Goal: Transaction & Acquisition: Purchase product/service

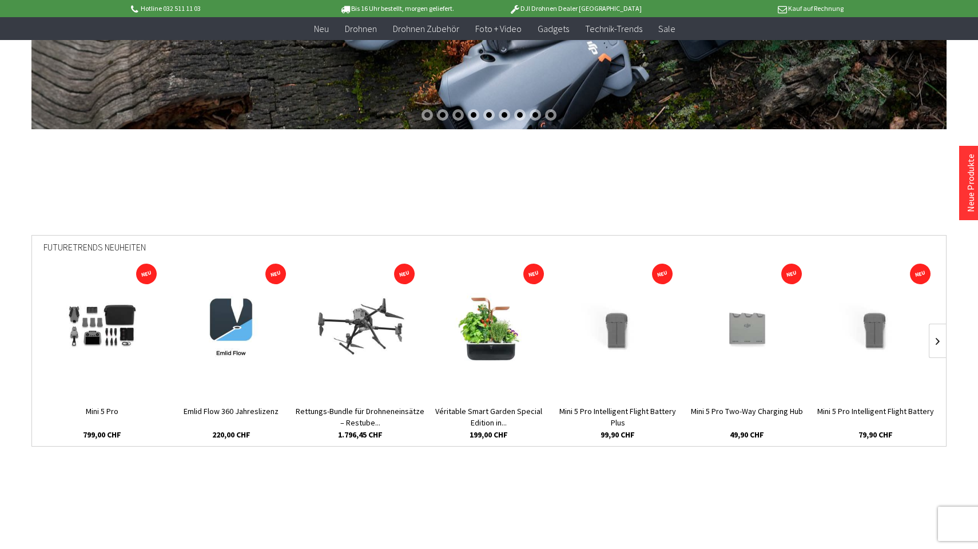
scroll to position [274, 0]
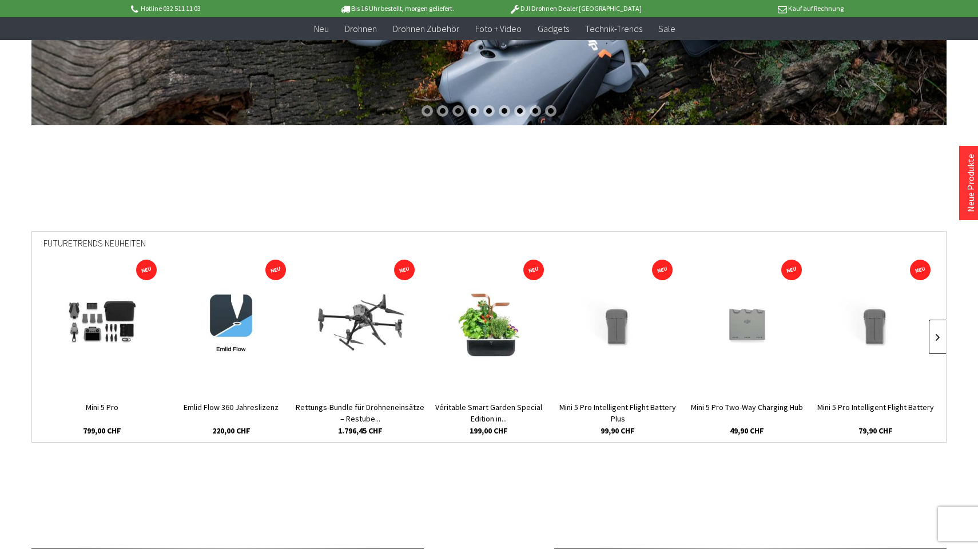
click at [938, 341] on link at bounding box center [937, 337] width 17 height 34
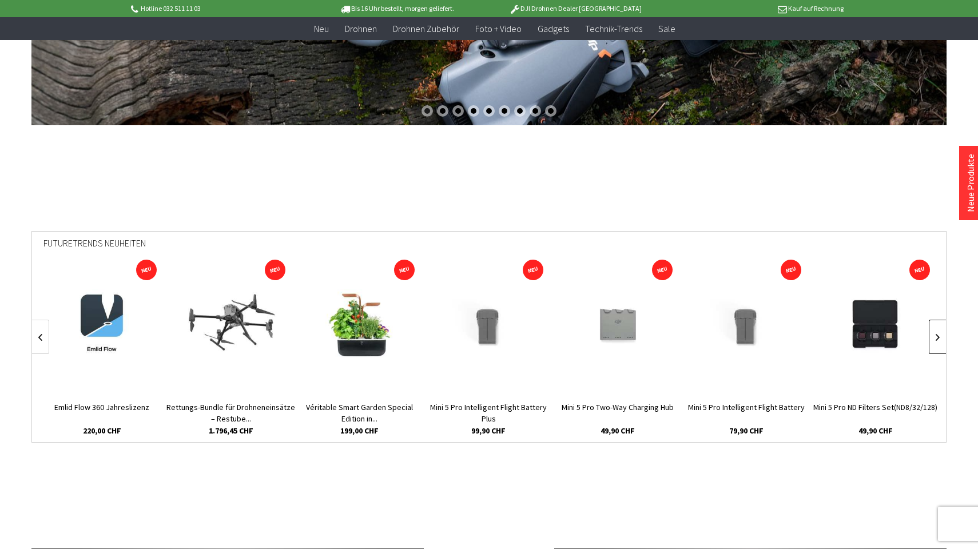
click at [939, 334] on link at bounding box center [937, 337] width 17 height 34
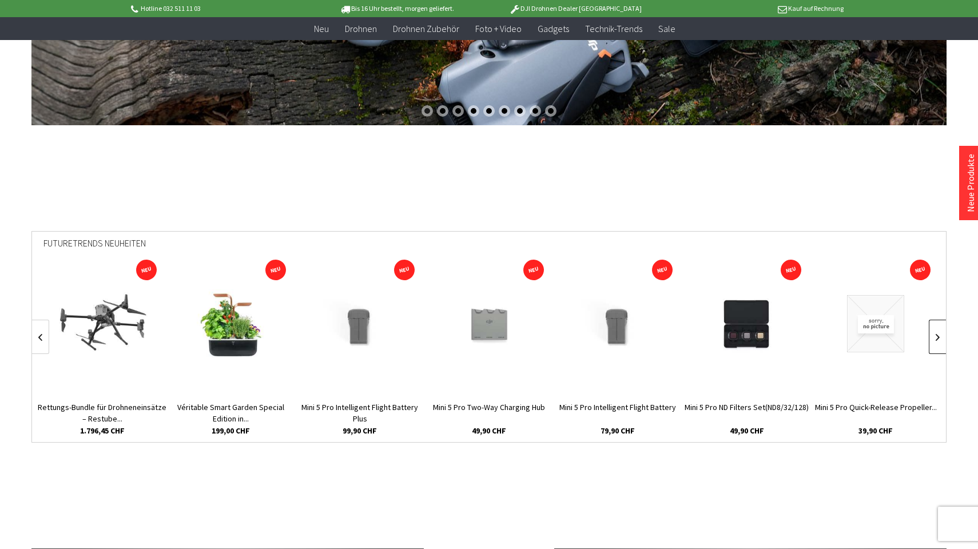
click at [939, 334] on link at bounding box center [937, 337] width 17 height 34
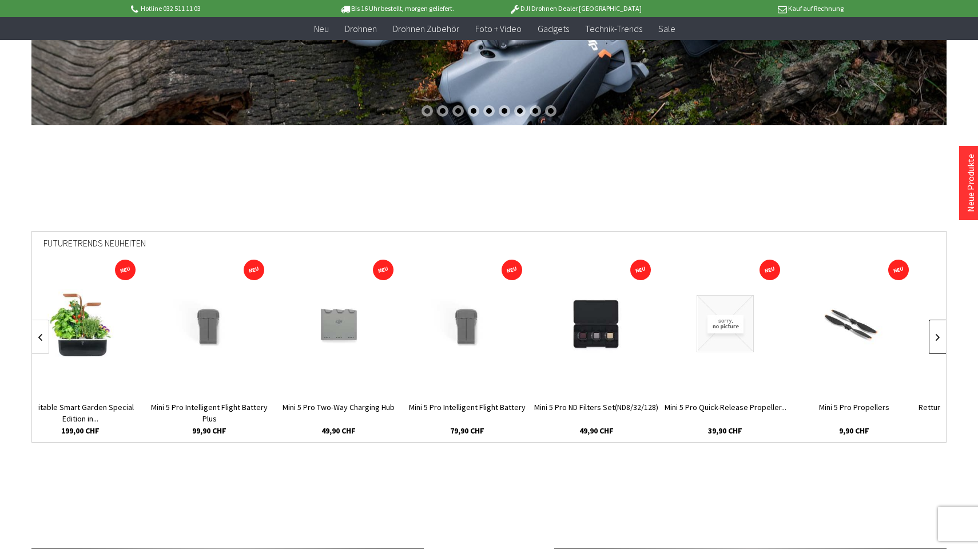
click at [939, 334] on link at bounding box center [937, 337] width 17 height 34
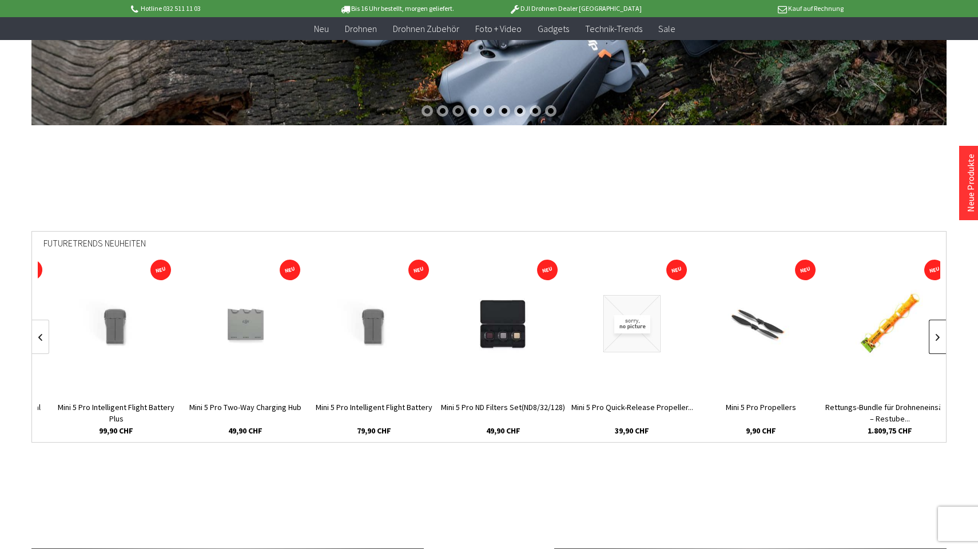
click at [939, 334] on link at bounding box center [937, 337] width 17 height 34
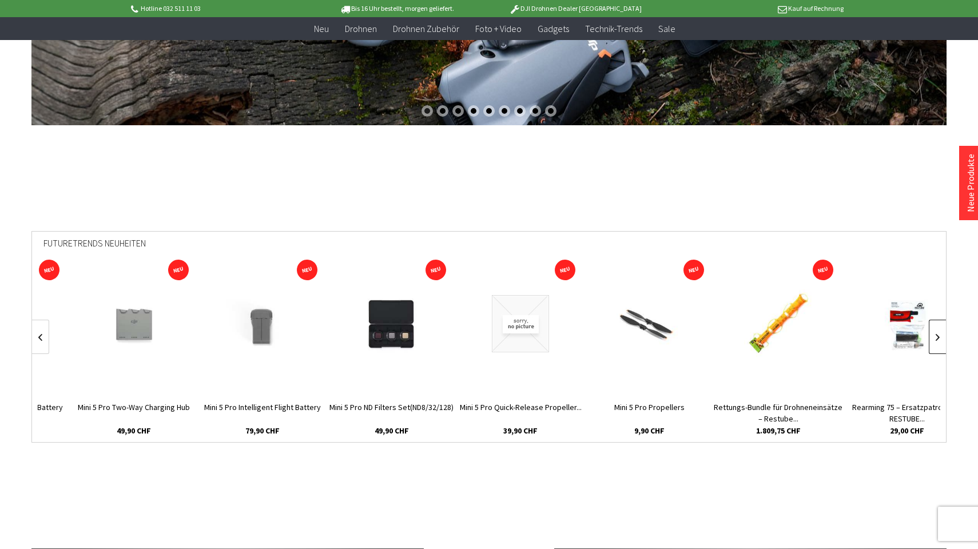
click at [939, 334] on link at bounding box center [937, 337] width 17 height 34
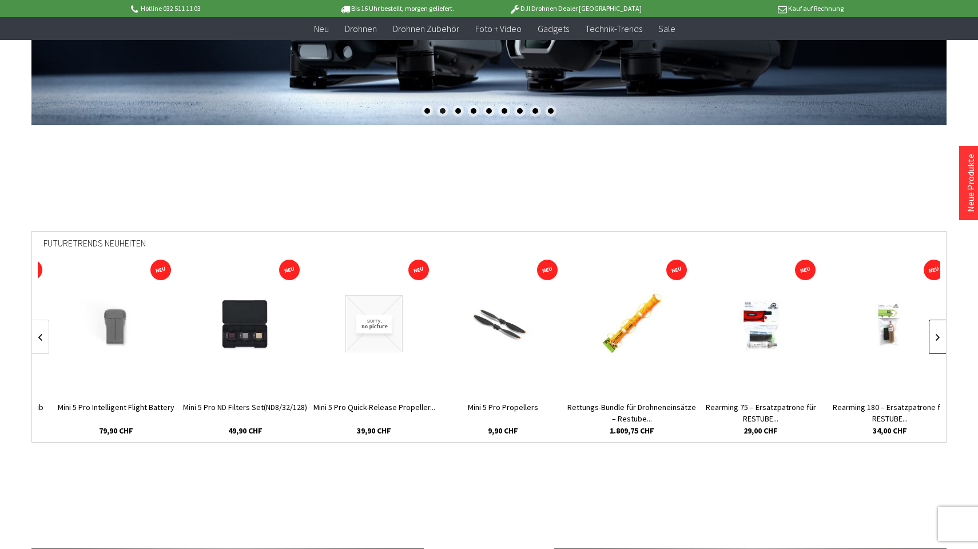
click at [939, 334] on link at bounding box center [937, 337] width 17 height 34
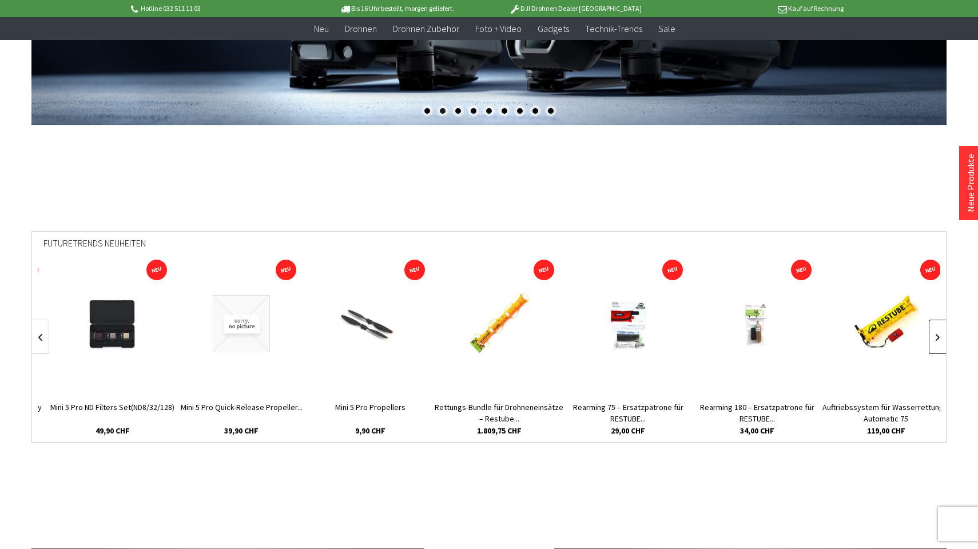
click at [939, 334] on link at bounding box center [937, 337] width 17 height 34
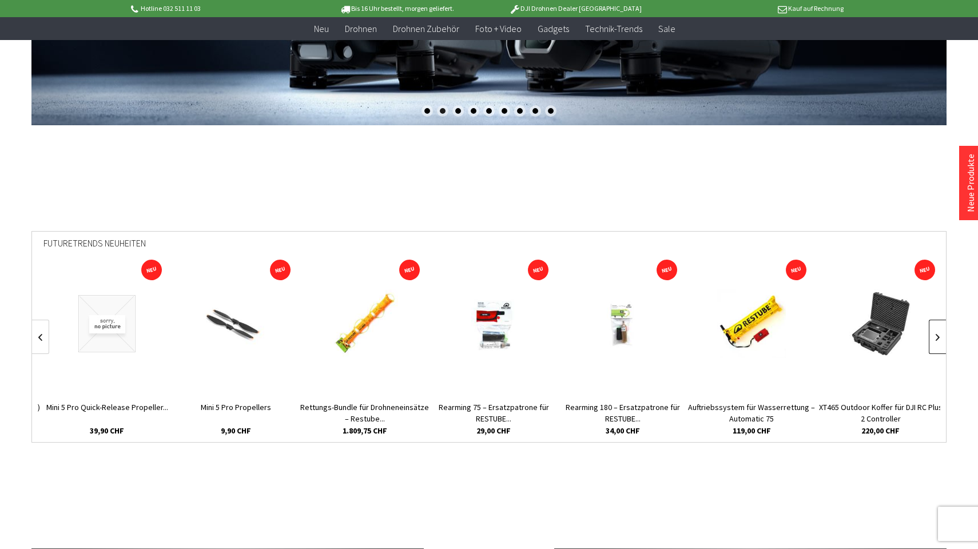
click at [939, 334] on link at bounding box center [937, 337] width 17 height 34
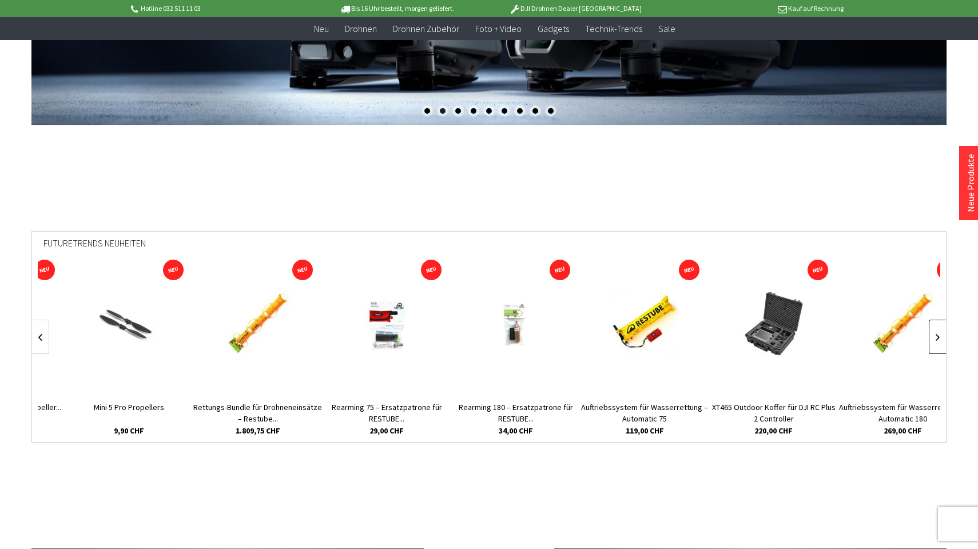
click at [939, 334] on link at bounding box center [937, 337] width 17 height 34
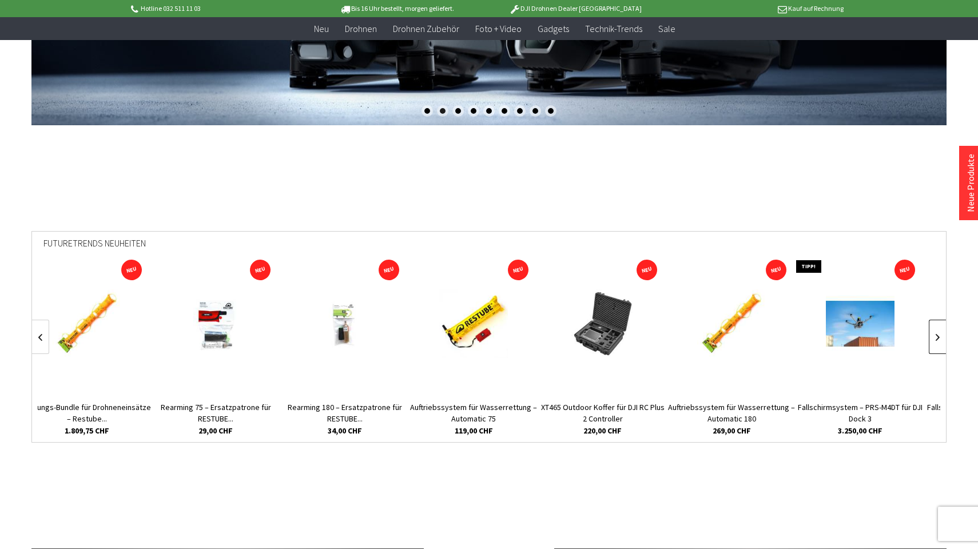
click at [939, 334] on link at bounding box center [937, 337] width 17 height 34
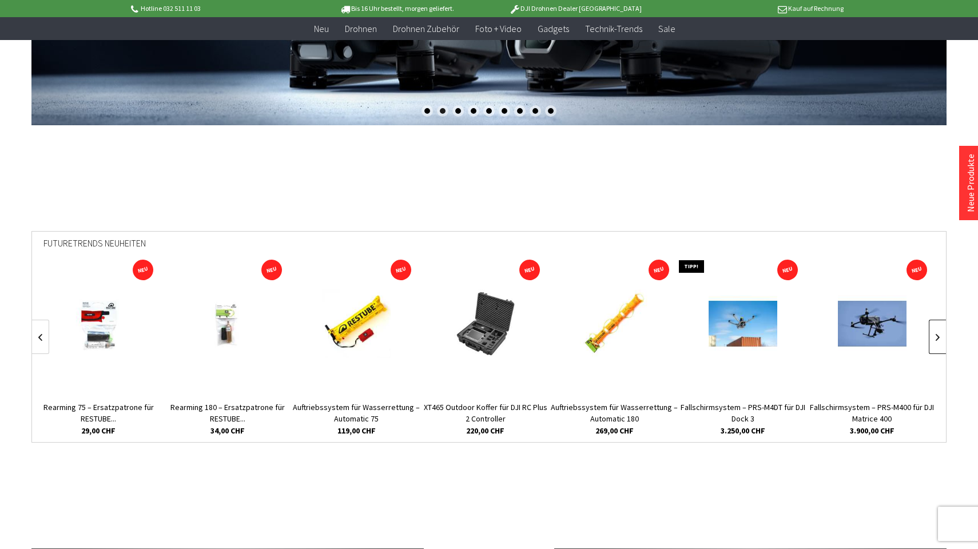
scroll to position [0, 1421]
click at [939, 334] on link at bounding box center [937, 337] width 17 height 34
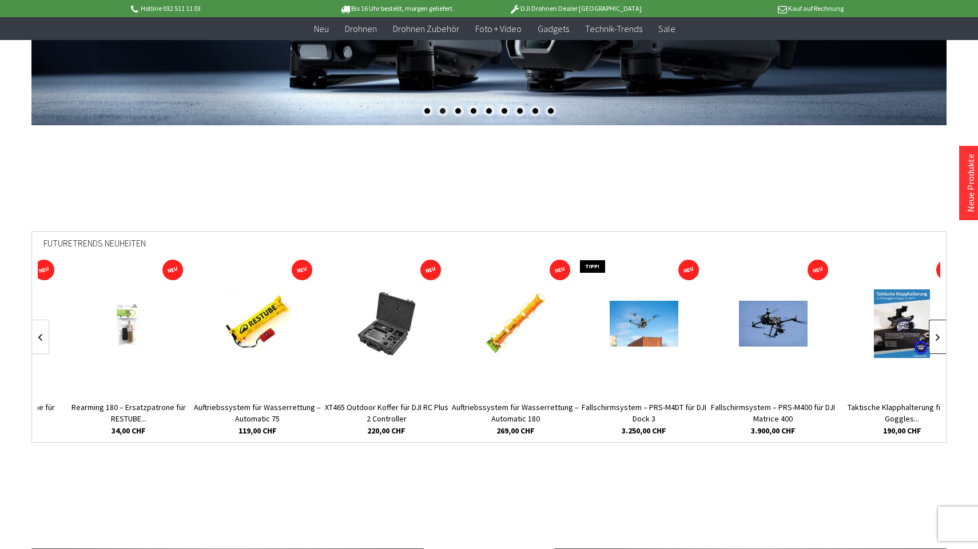
click at [939, 334] on link at bounding box center [937, 337] width 17 height 34
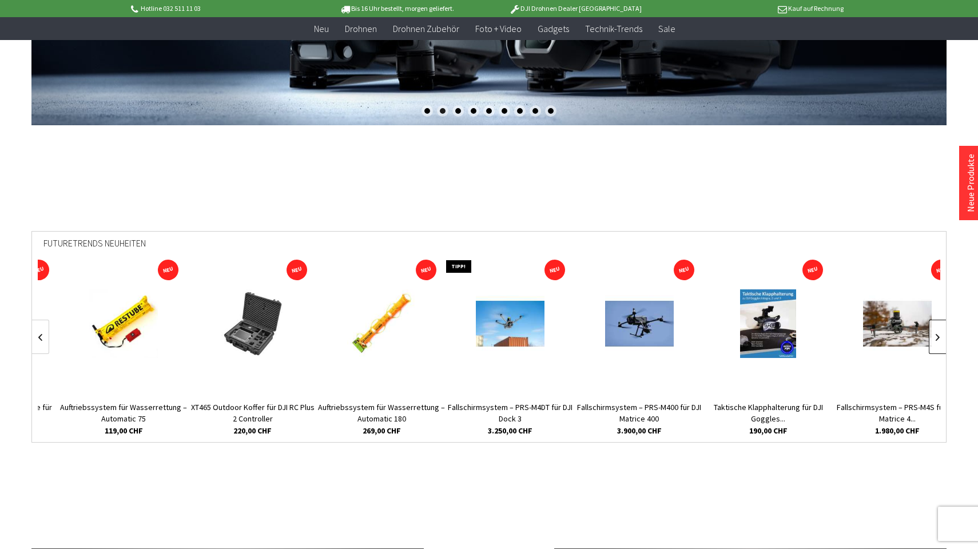
click at [939, 334] on link at bounding box center [937, 337] width 17 height 34
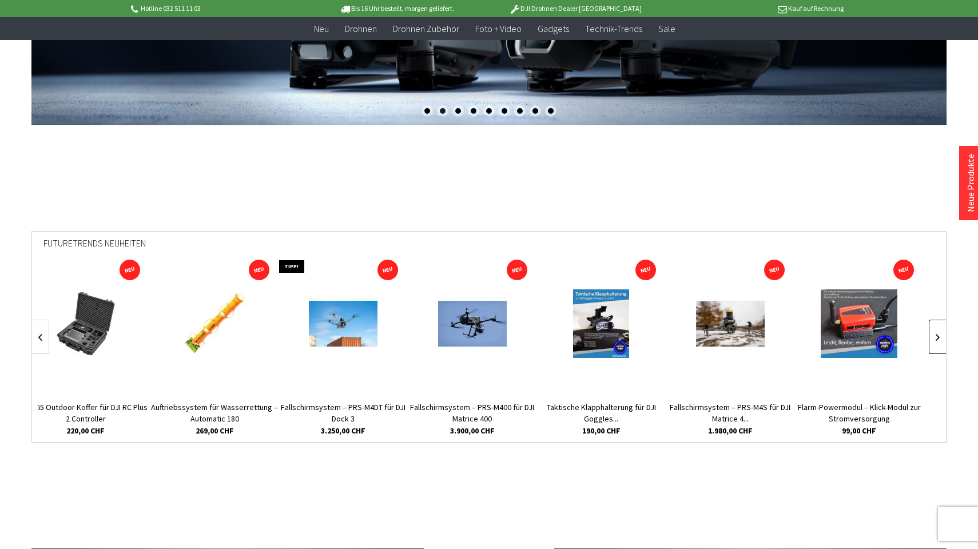
click at [939, 334] on link at bounding box center [937, 337] width 17 height 34
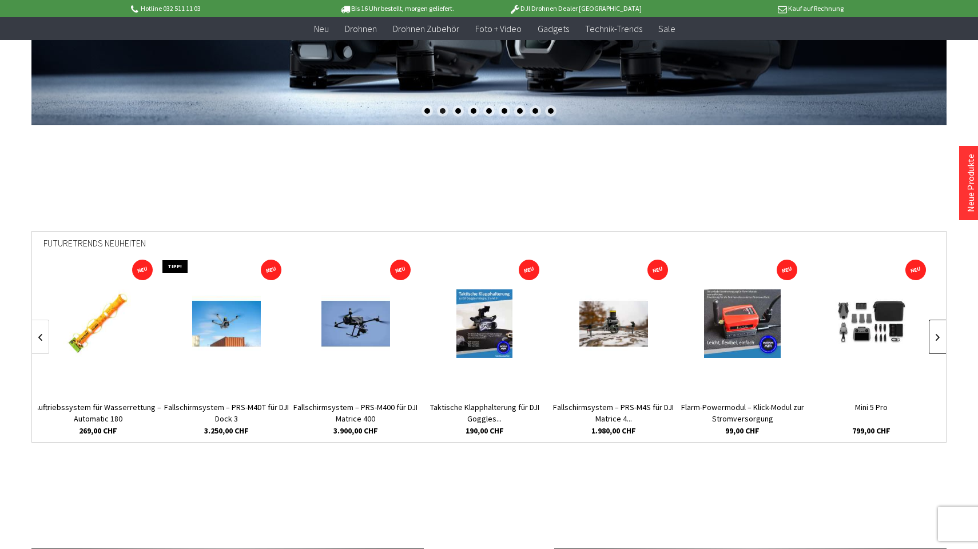
scroll to position [0, 1938]
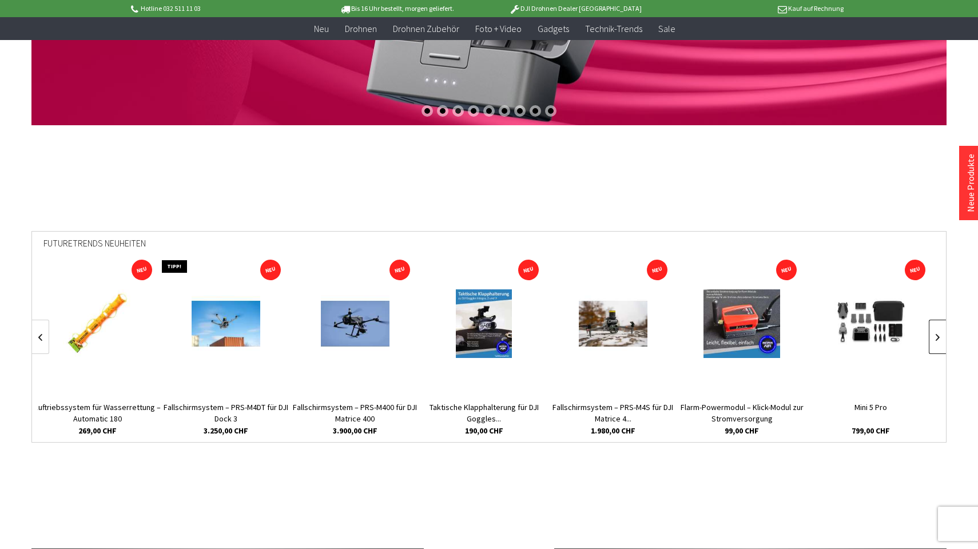
click at [939, 334] on link at bounding box center [937, 337] width 17 height 34
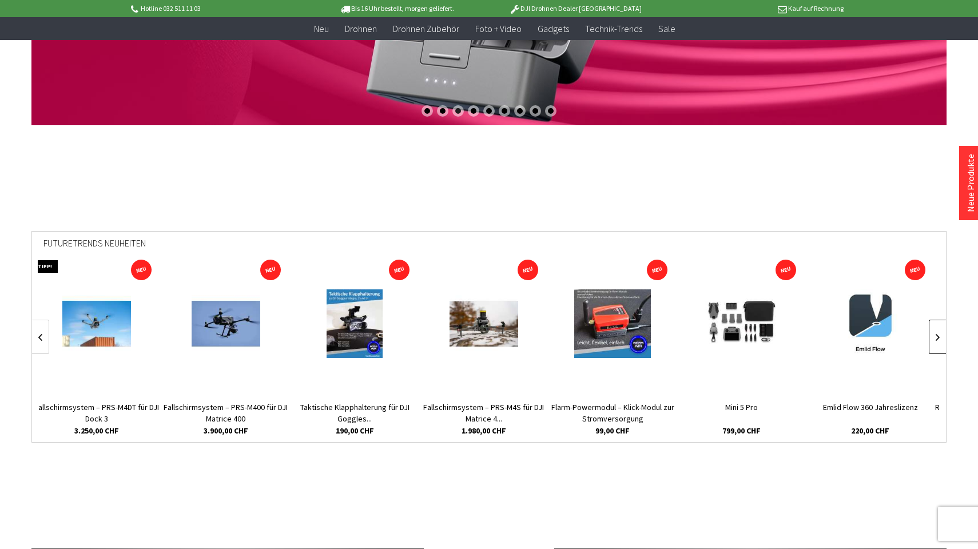
click at [939, 334] on link at bounding box center [937, 337] width 17 height 34
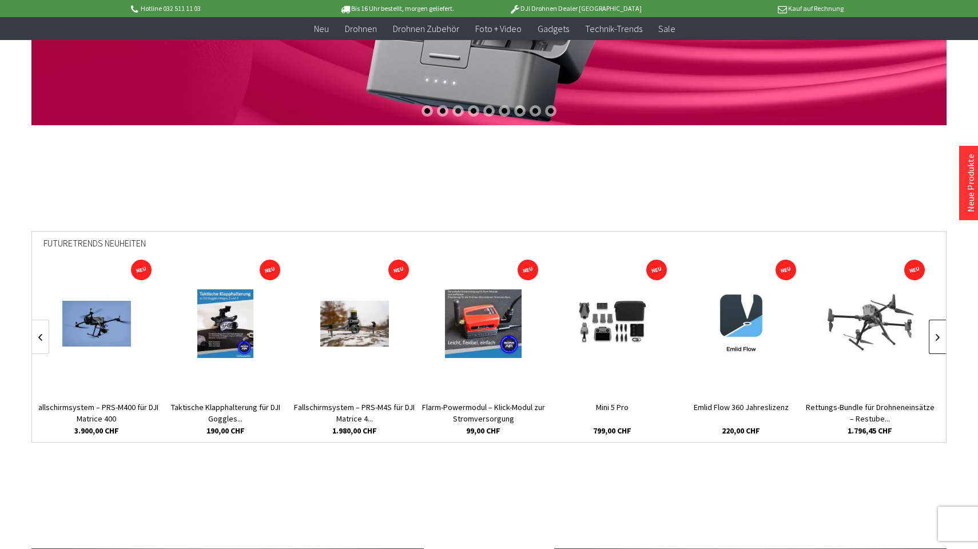
click at [939, 334] on link at bounding box center [937, 337] width 17 height 34
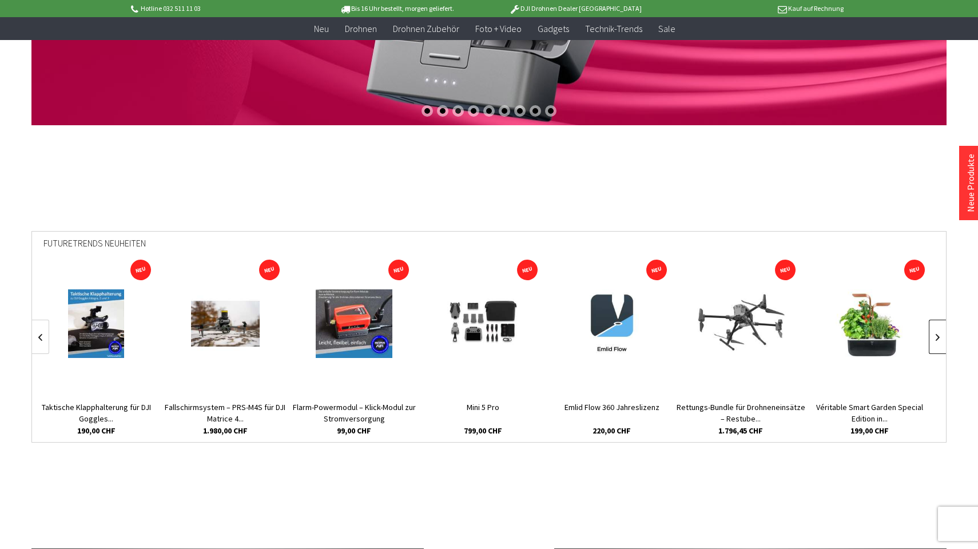
click at [939, 334] on link at bounding box center [937, 337] width 17 height 34
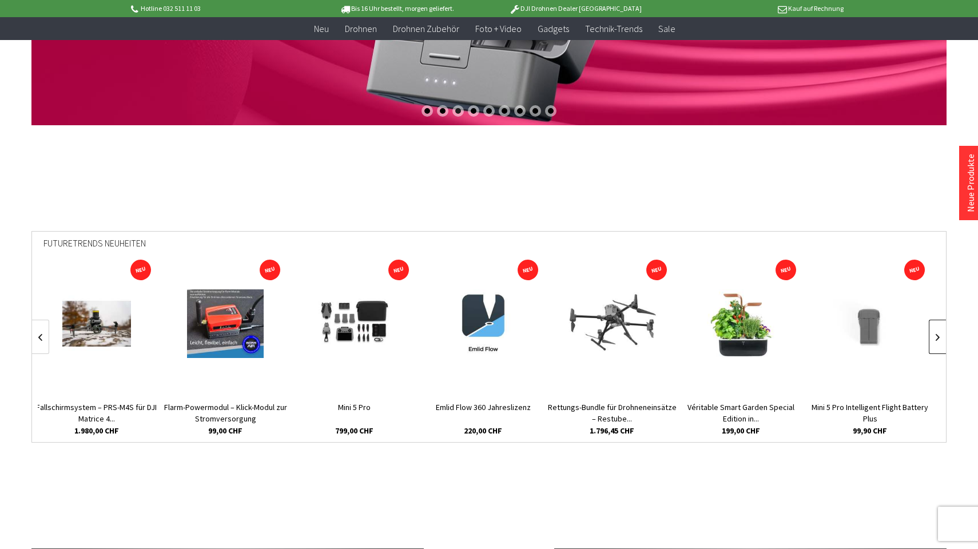
click at [939, 334] on link at bounding box center [937, 337] width 17 height 34
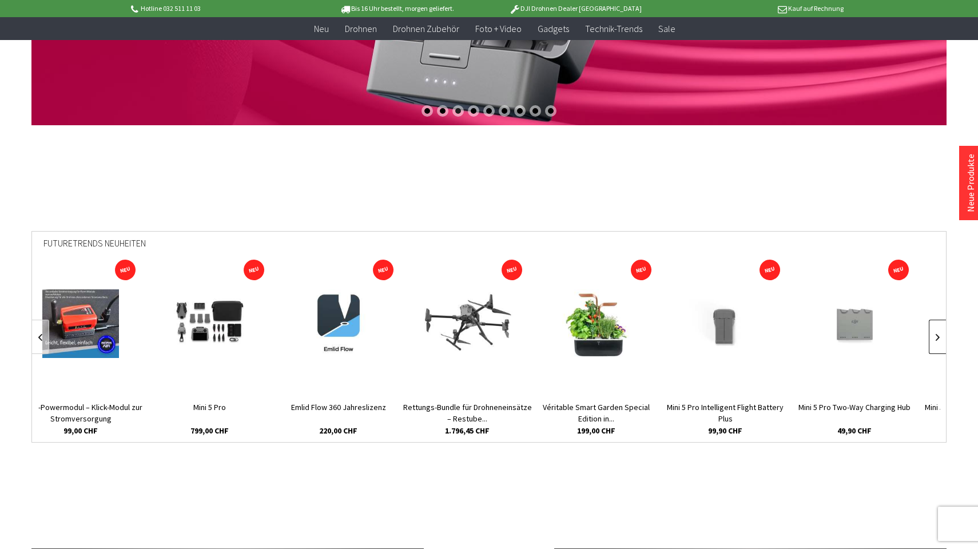
click at [939, 334] on link at bounding box center [937, 337] width 17 height 34
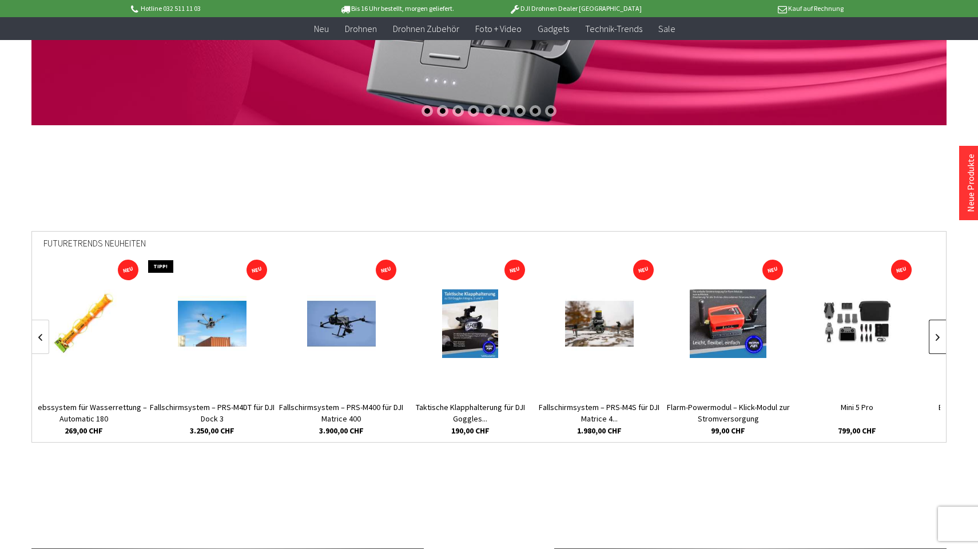
click at [939, 334] on link at bounding box center [937, 337] width 17 height 34
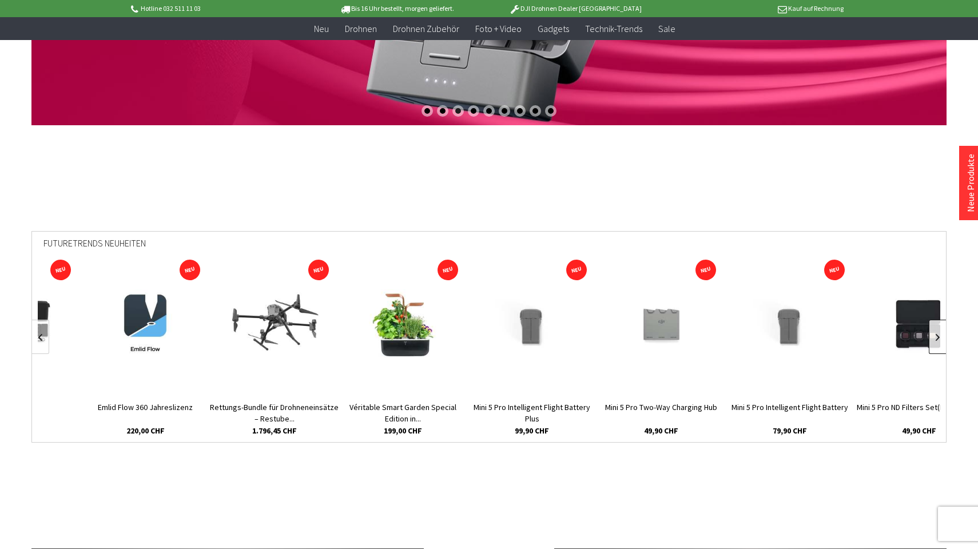
click at [939, 334] on link at bounding box center [937, 337] width 17 height 34
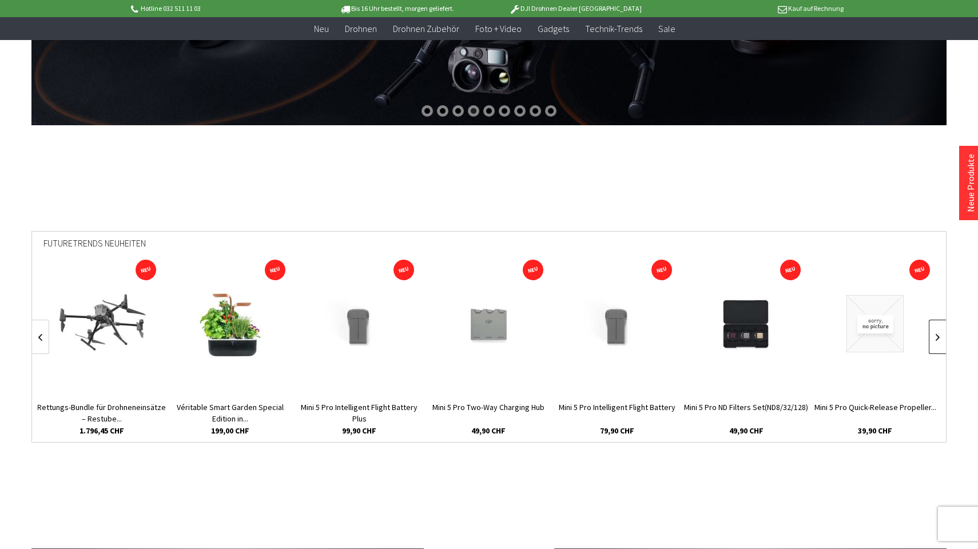
click at [939, 334] on link at bounding box center [937, 337] width 17 height 34
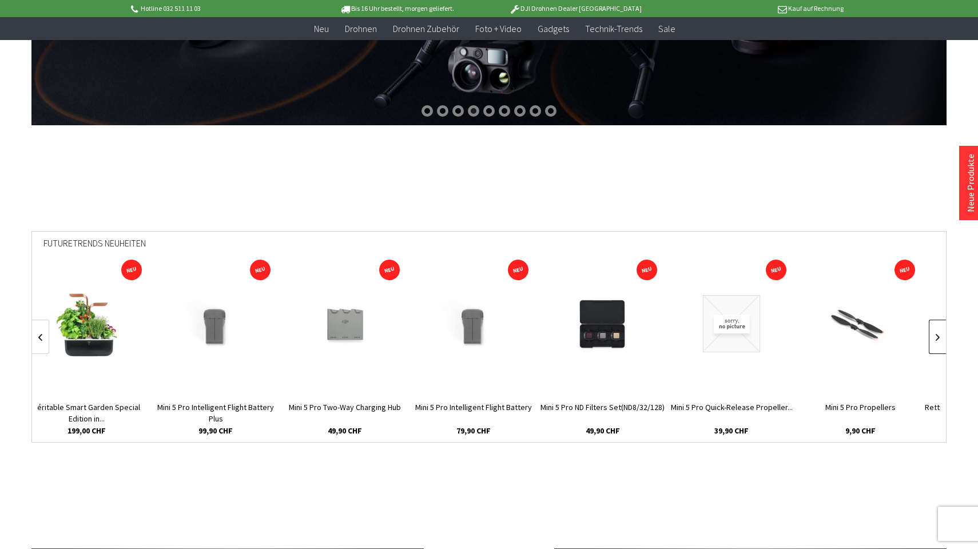
click at [939, 334] on link at bounding box center [937, 337] width 17 height 34
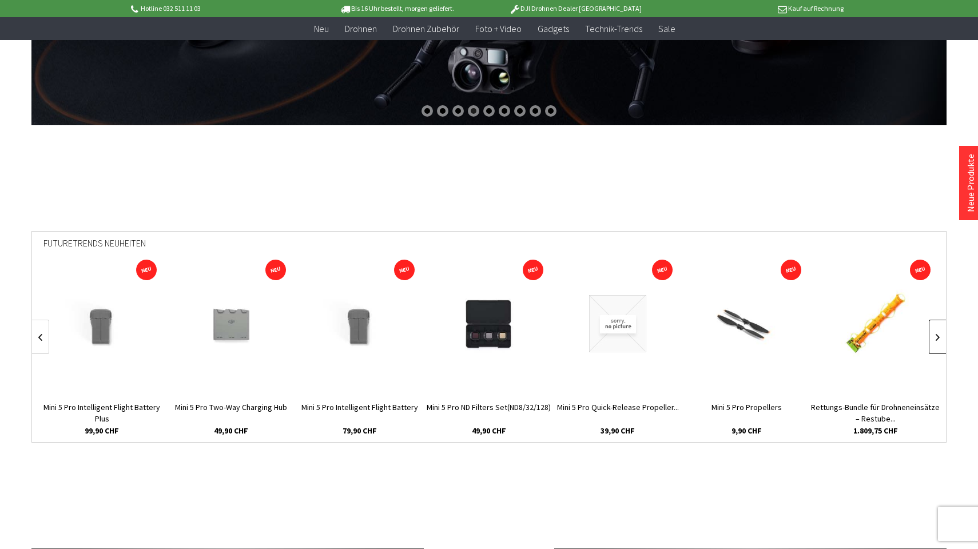
click at [939, 334] on link at bounding box center [937, 337] width 17 height 34
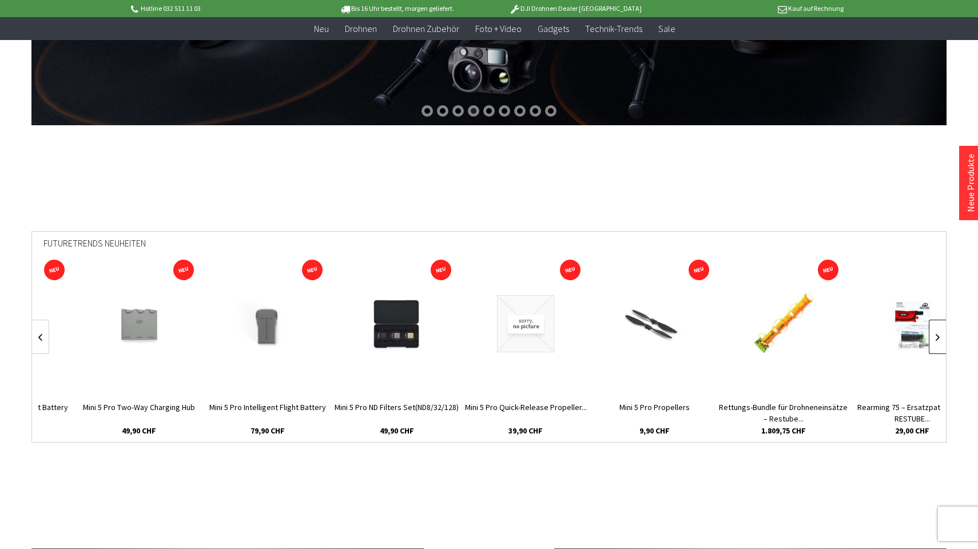
click at [939, 334] on link at bounding box center [937, 337] width 17 height 34
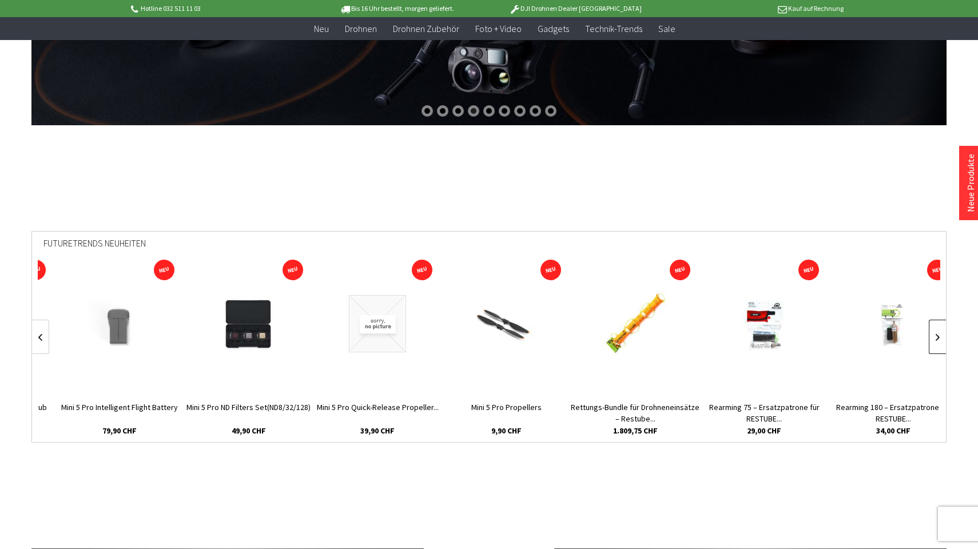
click at [939, 334] on link at bounding box center [937, 337] width 17 height 34
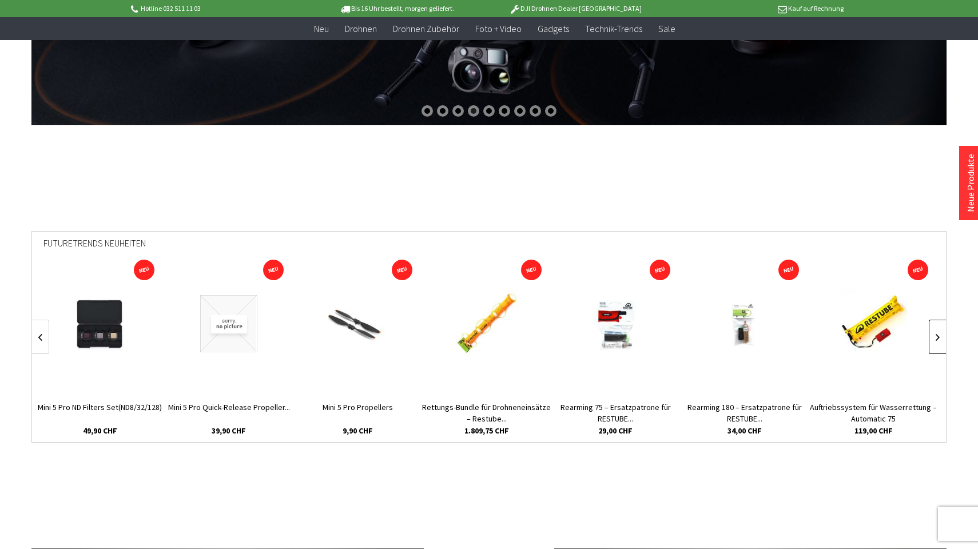
click at [939, 334] on link at bounding box center [937, 337] width 17 height 34
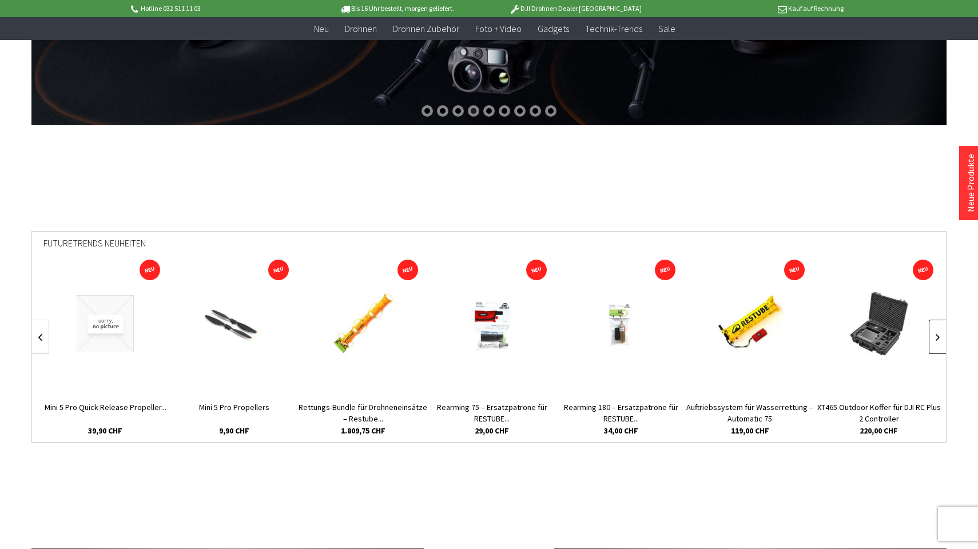
click at [939, 334] on link at bounding box center [937, 337] width 17 height 34
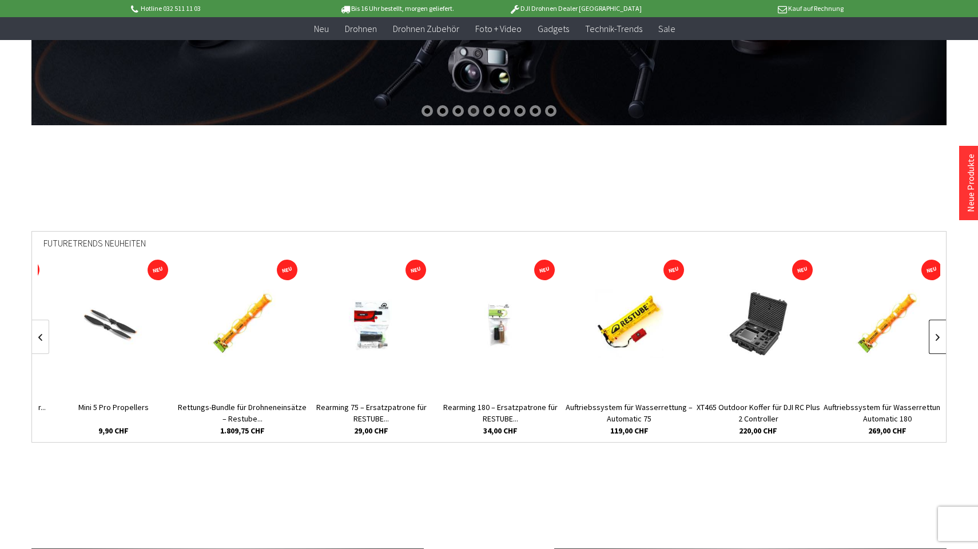
click at [939, 334] on link at bounding box center [937, 337] width 17 height 34
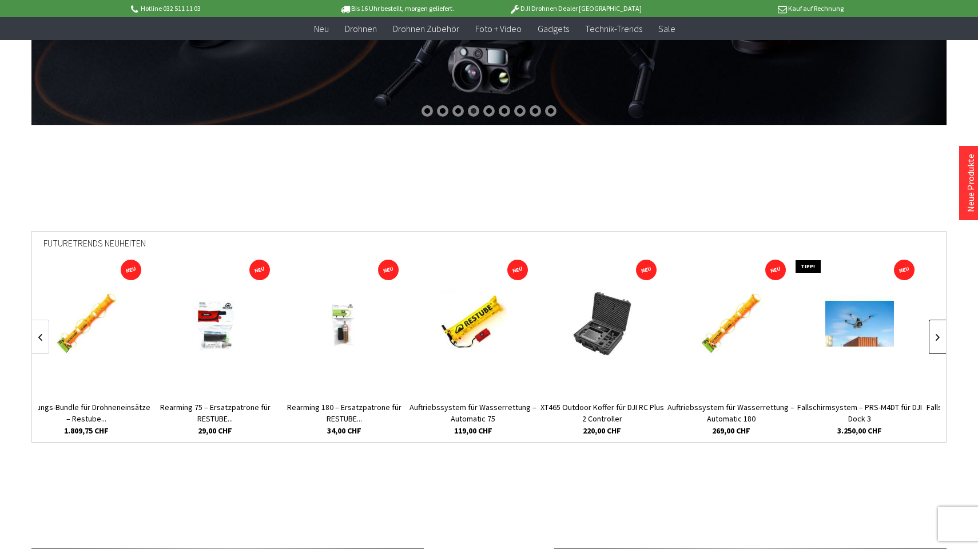
click at [939, 334] on link at bounding box center [937, 337] width 17 height 34
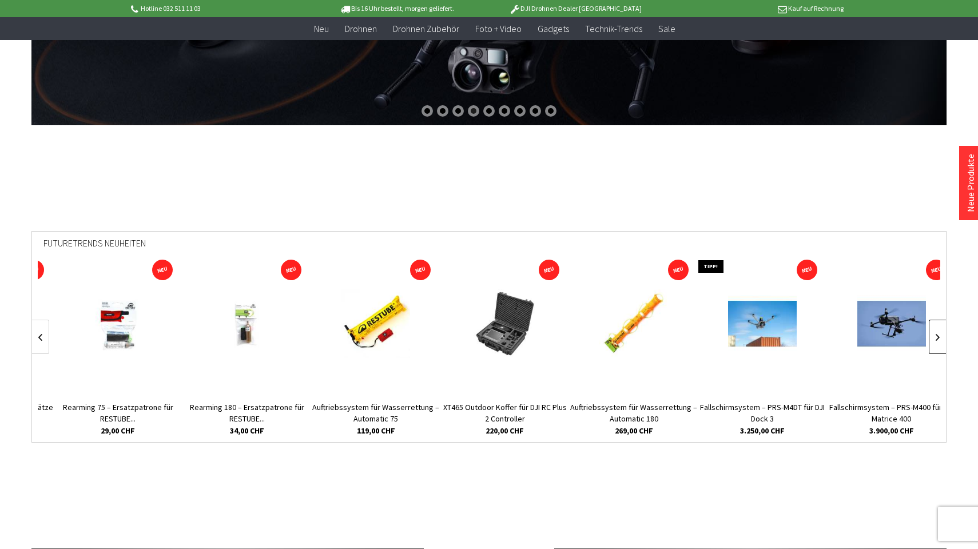
click at [939, 334] on link at bounding box center [937, 337] width 17 height 34
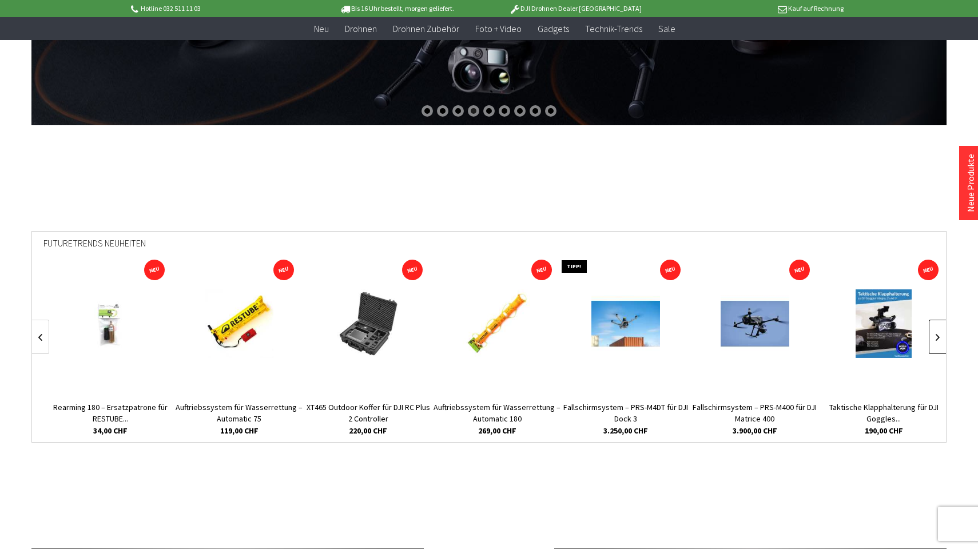
click at [939, 334] on link at bounding box center [937, 337] width 17 height 34
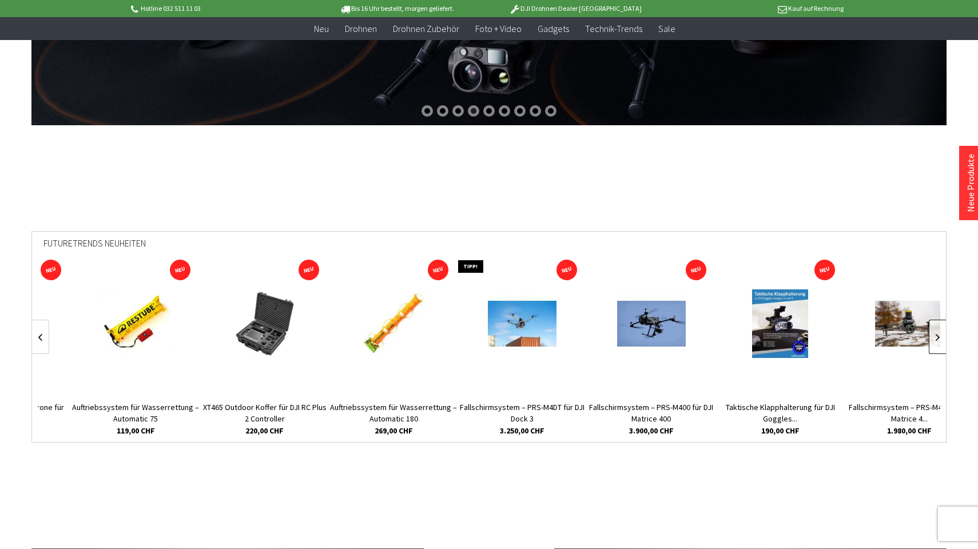
click at [939, 334] on link at bounding box center [937, 337] width 17 height 34
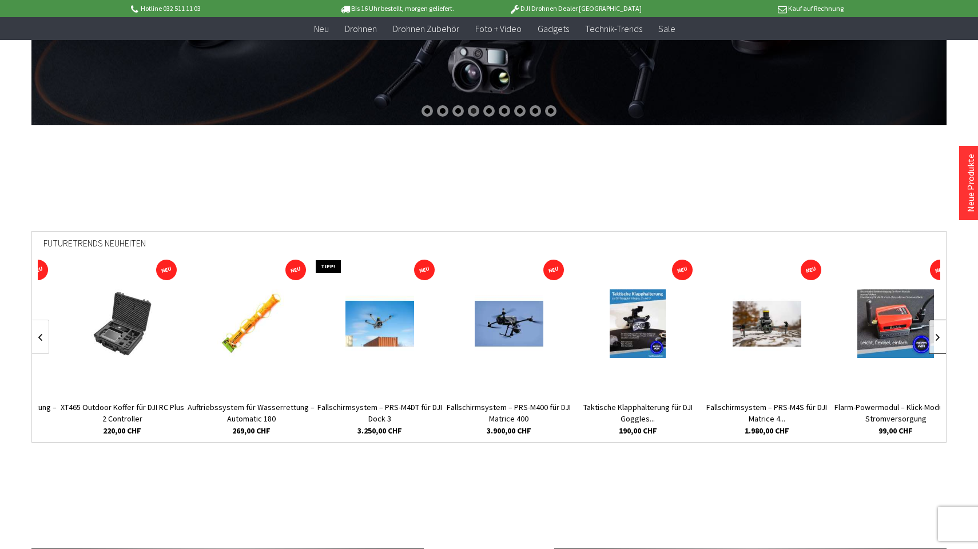
click at [939, 334] on link at bounding box center [937, 337] width 17 height 34
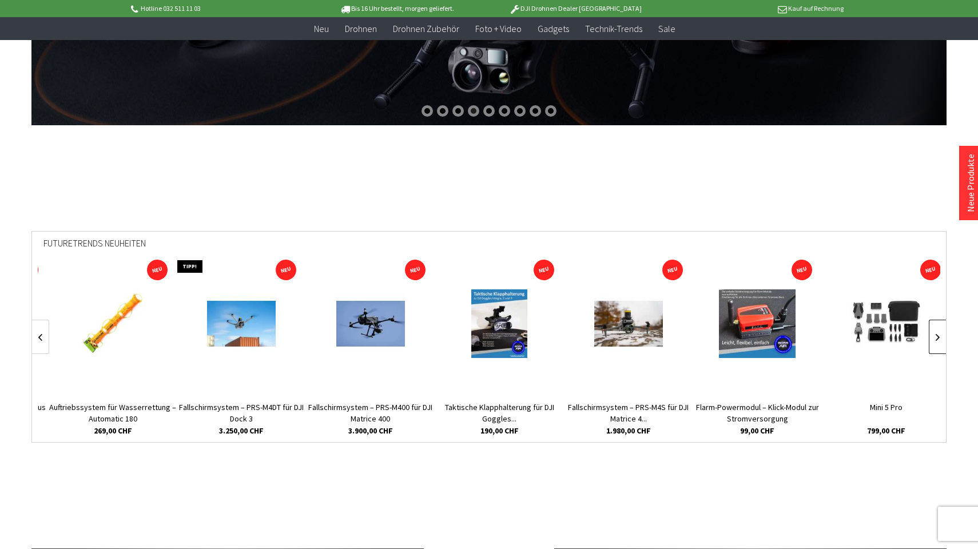
click at [939, 334] on link at bounding box center [937, 337] width 17 height 34
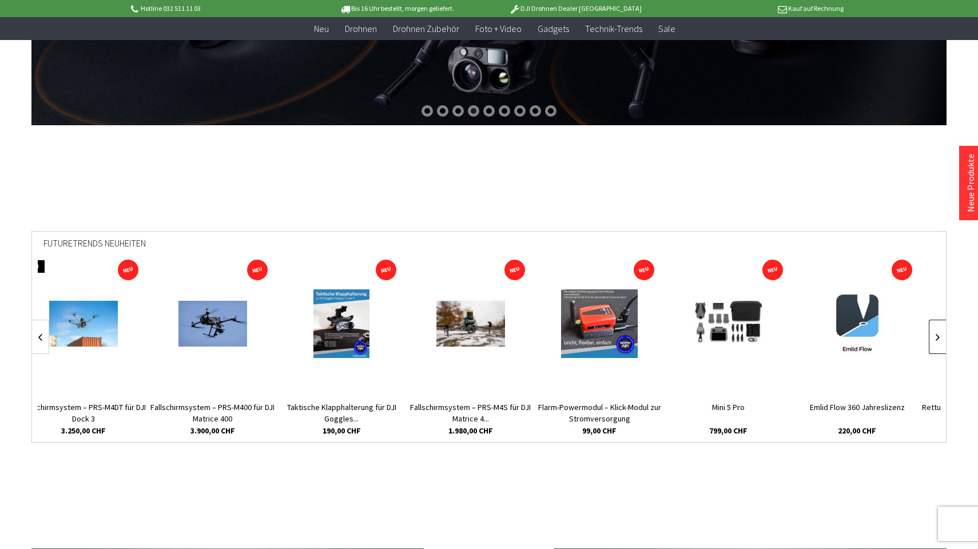
click at [939, 334] on link at bounding box center [937, 337] width 17 height 34
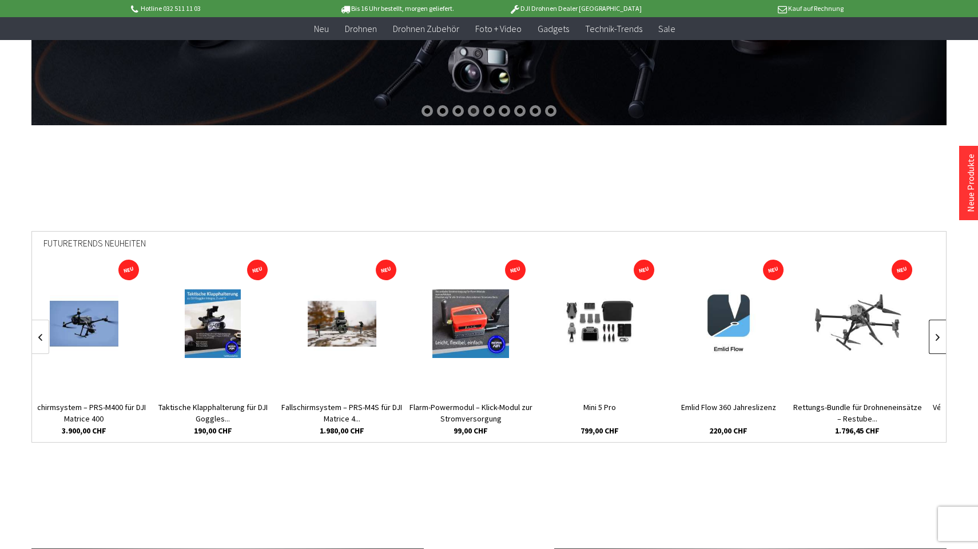
click at [939, 334] on link at bounding box center [937, 337] width 17 height 34
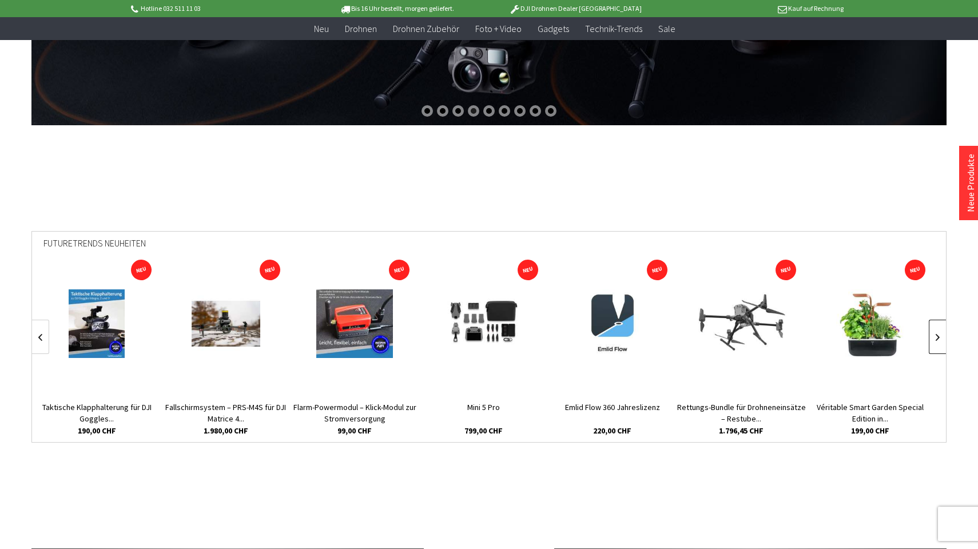
click at [939, 334] on link at bounding box center [937, 337] width 17 height 34
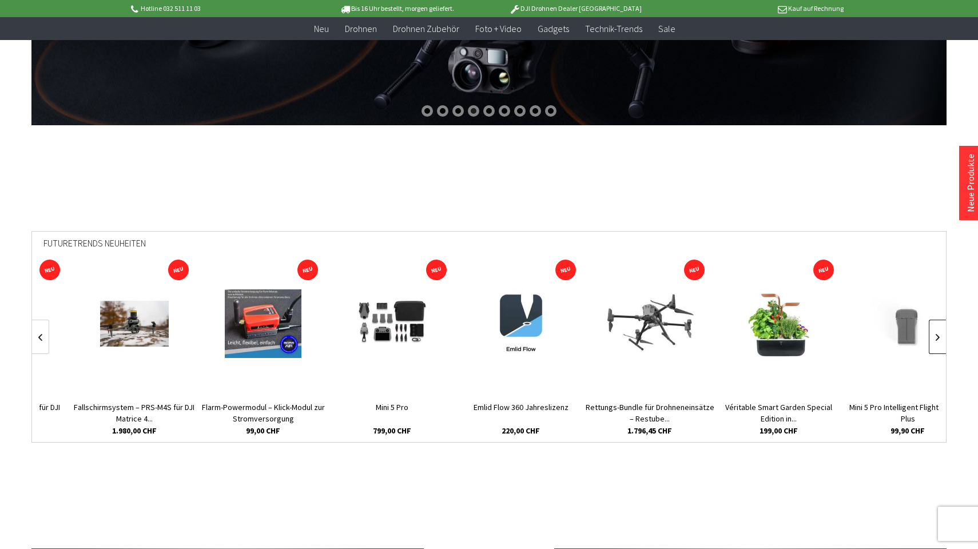
click at [939, 334] on link at bounding box center [937, 337] width 17 height 34
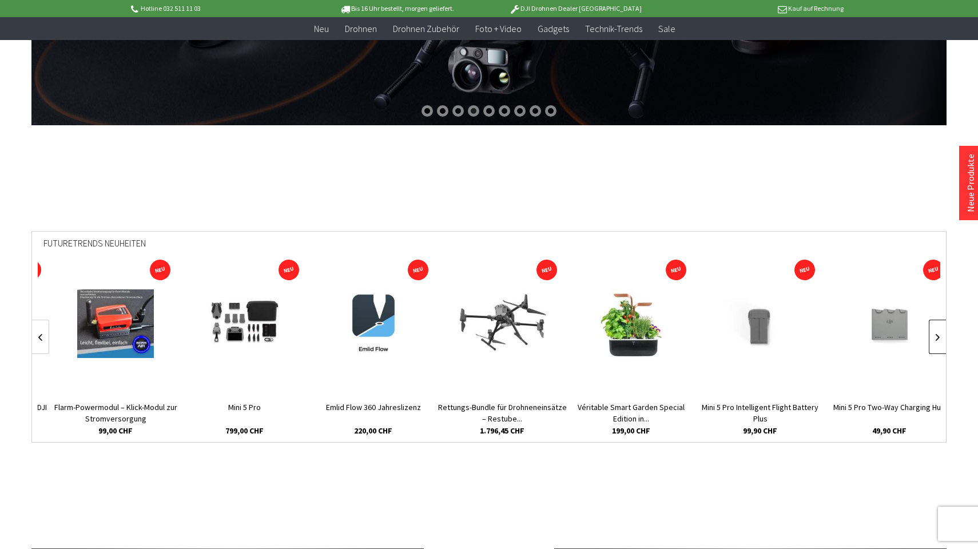
click at [939, 334] on link at bounding box center [937, 337] width 17 height 34
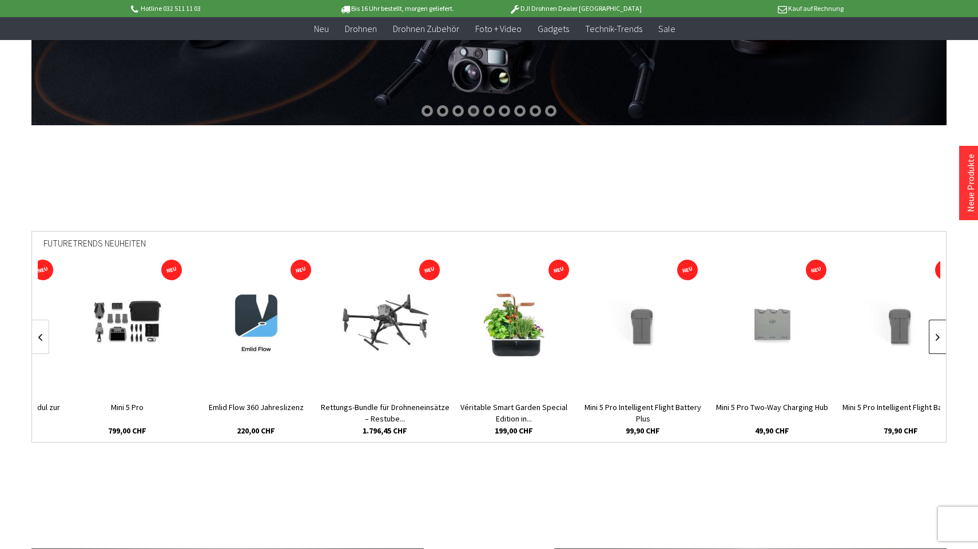
click at [939, 334] on link at bounding box center [937, 337] width 17 height 34
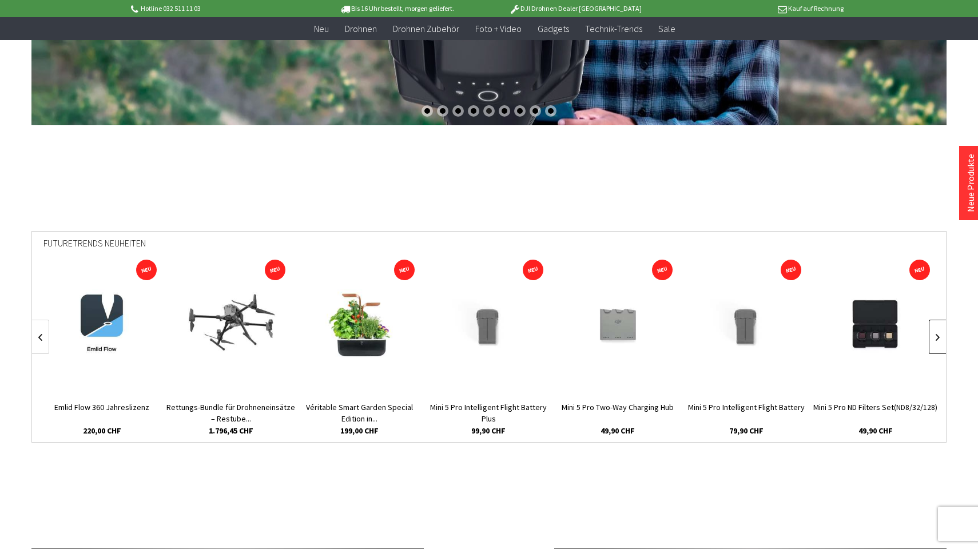
click at [939, 334] on link at bounding box center [937, 337] width 17 height 34
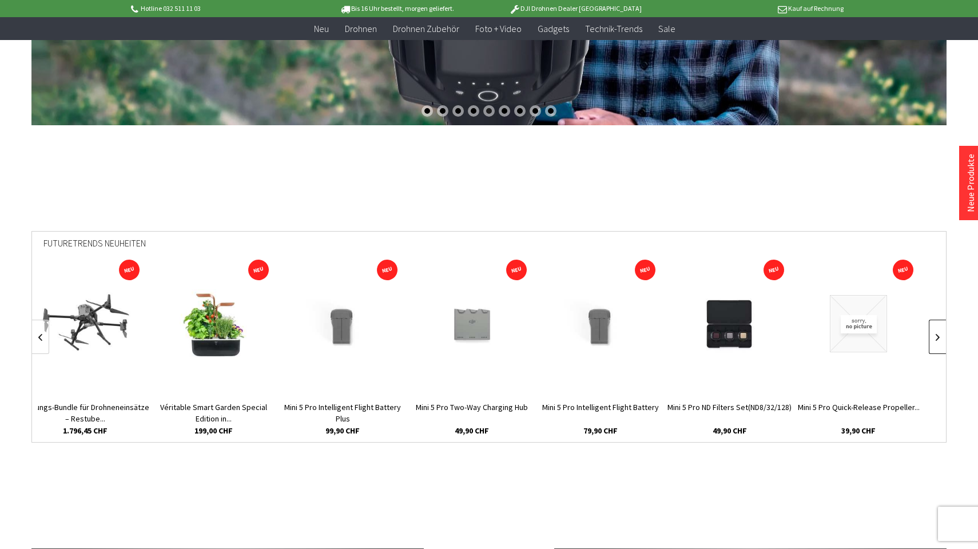
click at [939, 334] on link at bounding box center [937, 337] width 17 height 34
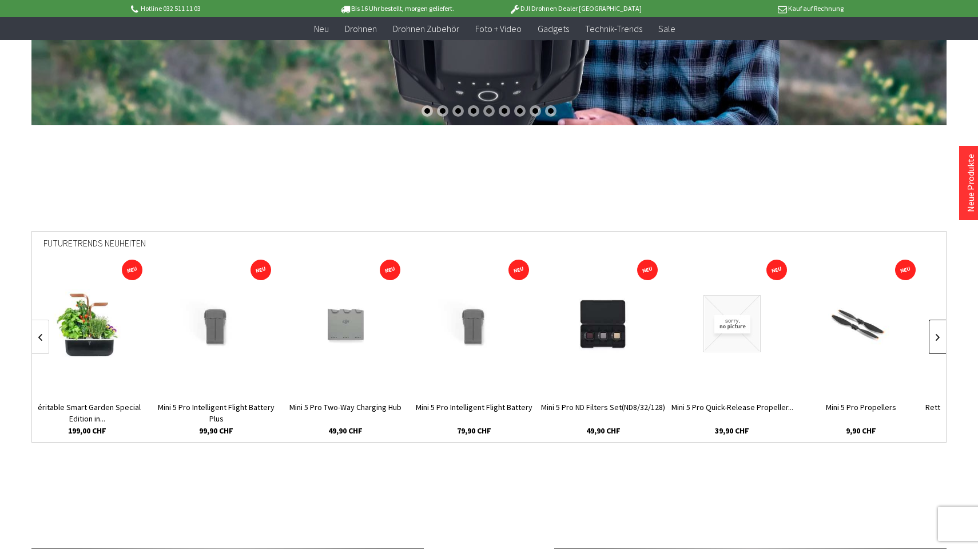
click at [939, 334] on link at bounding box center [937, 337] width 17 height 34
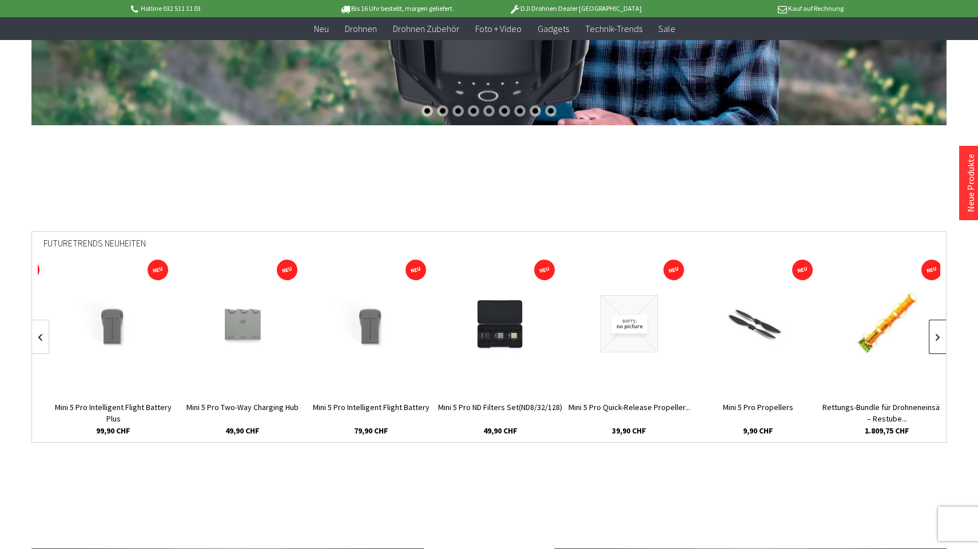
click at [939, 334] on link at bounding box center [937, 337] width 17 height 34
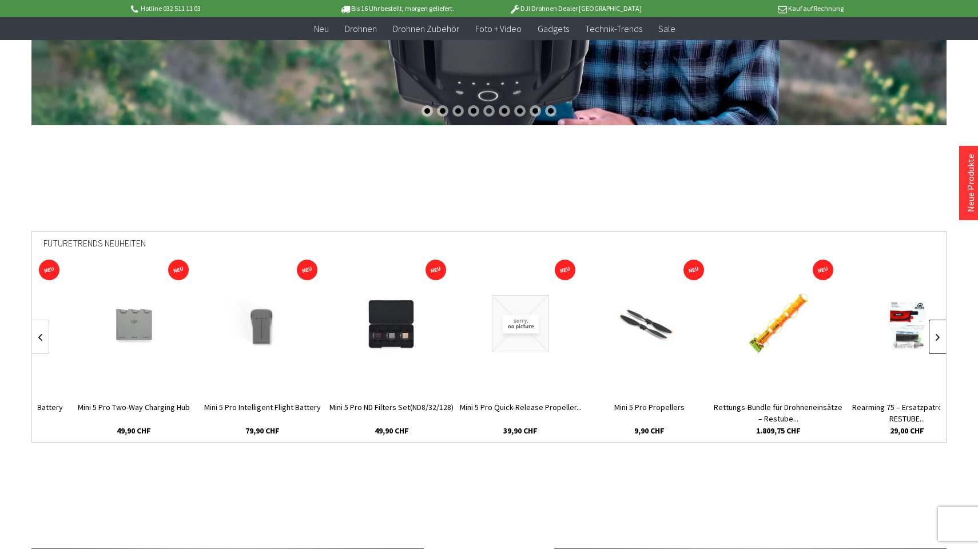
click at [939, 334] on link at bounding box center [937, 337] width 17 height 34
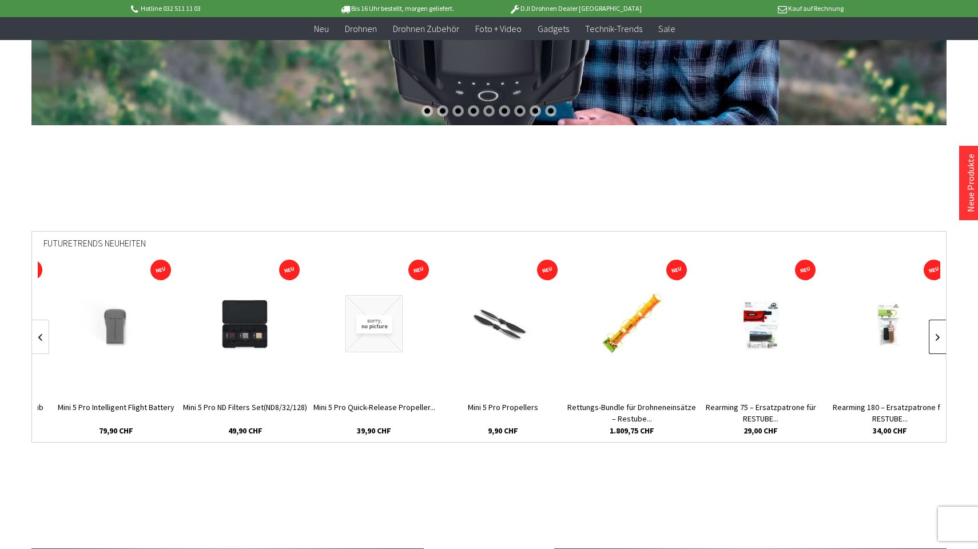
click at [939, 334] on link at bounding box center [937, 337] width 17 height 34
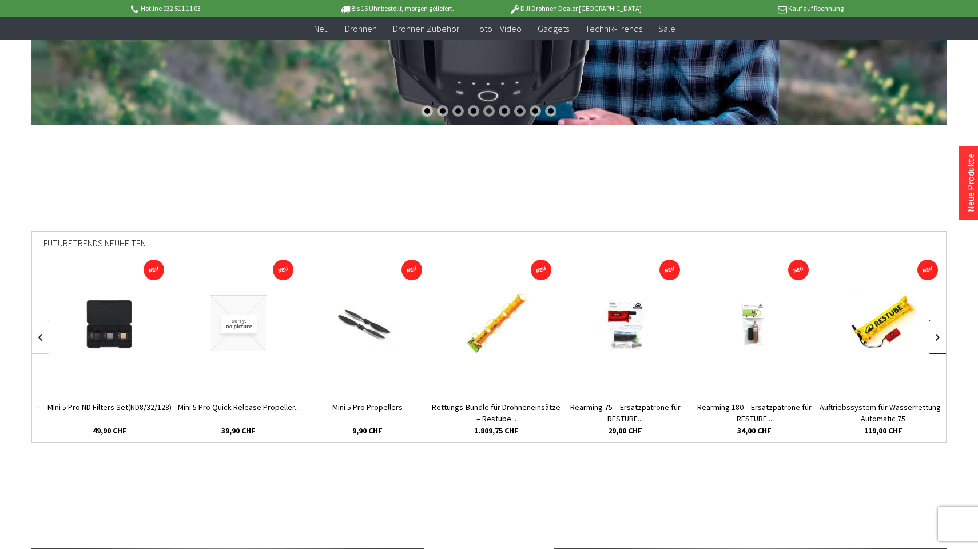
click at [939, 334] on link at bounding box center [937, 337] width 17 height 34
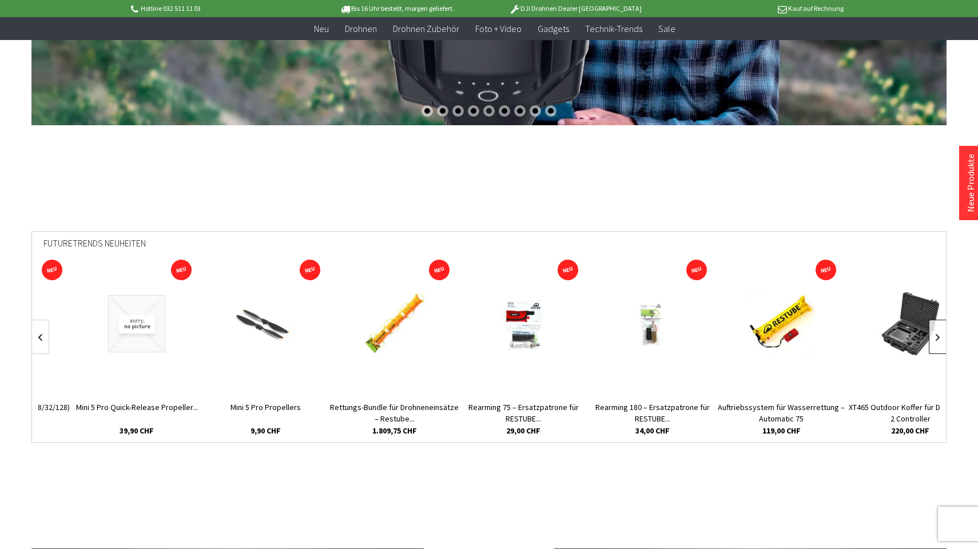
click at [939, 334] on link at bounding box center [937, 337] width 17 height 34
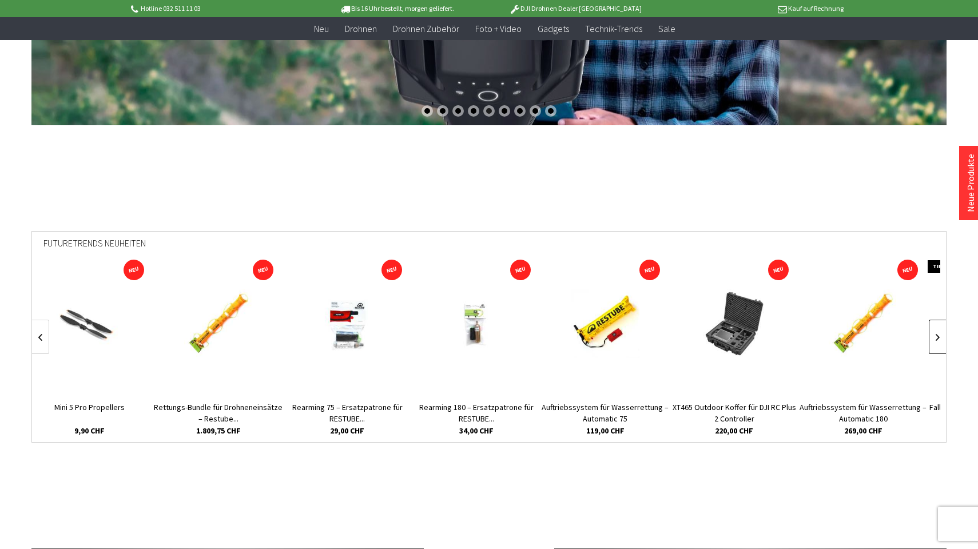
click at [939, 334] on link at bounding box center [937, 337] width 17 height 34
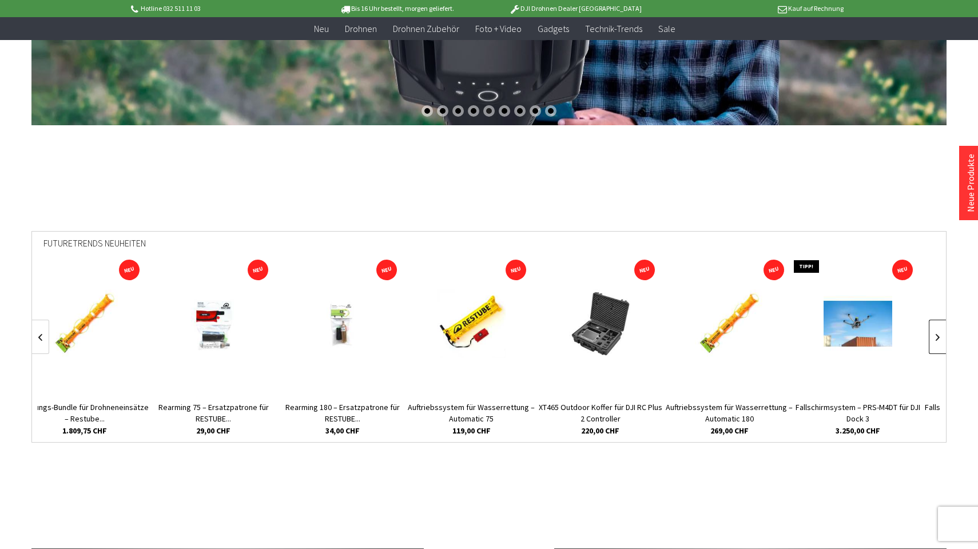
click at [939, 334] on link at bounding box center [937, 337] width 17 height 34
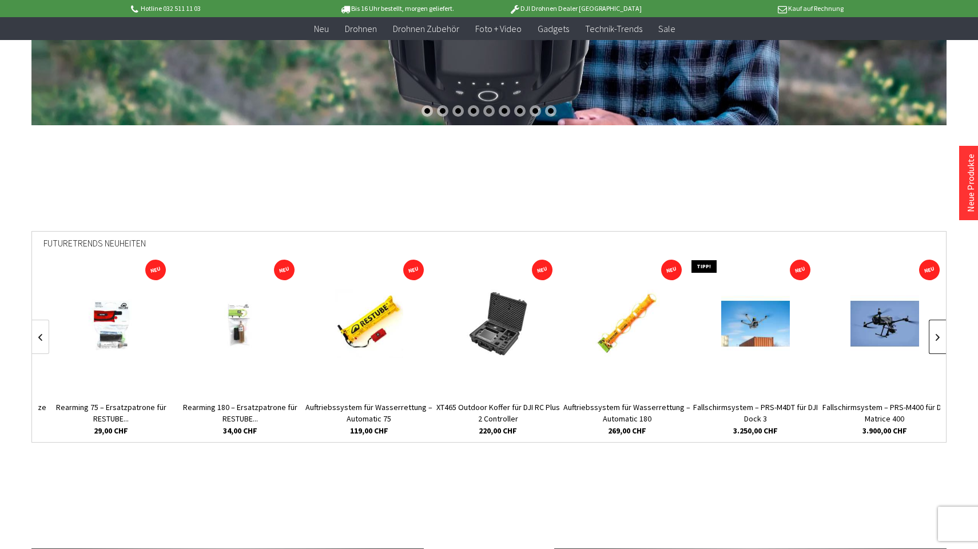
click at [939, 334] on link at bounding box center [937, 337] width 17 height 34
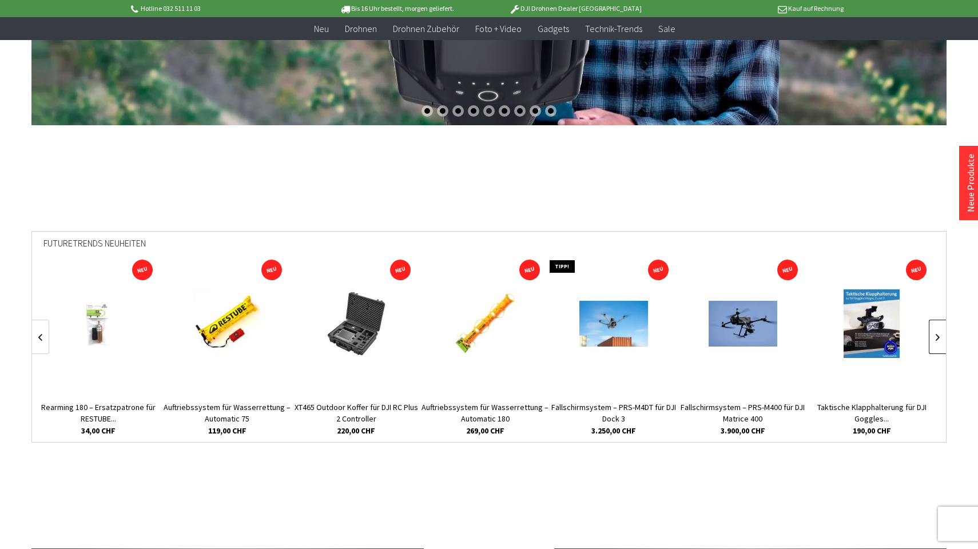
click at [939, 334] on link at bounding box center [937, 337] width 17 height 34
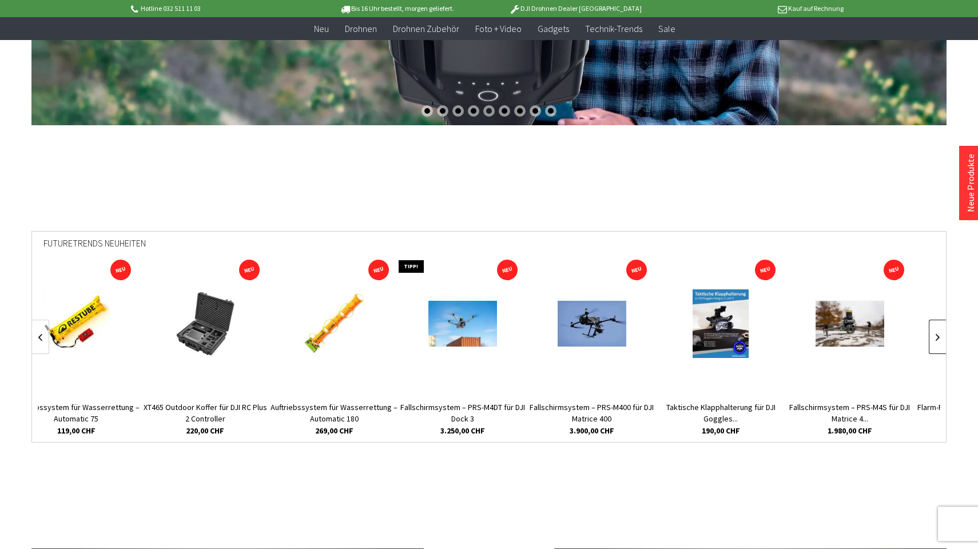
click at [939, 334] on link at bounding box center [937, 337] width 17 height 34
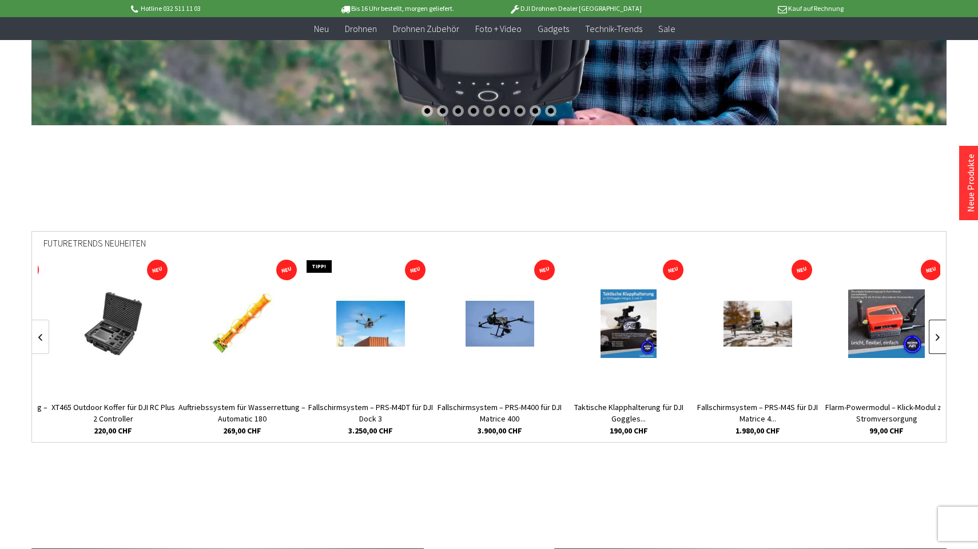
click at [939, 334] on link at bounding box center [937, 337] width 17 height 34
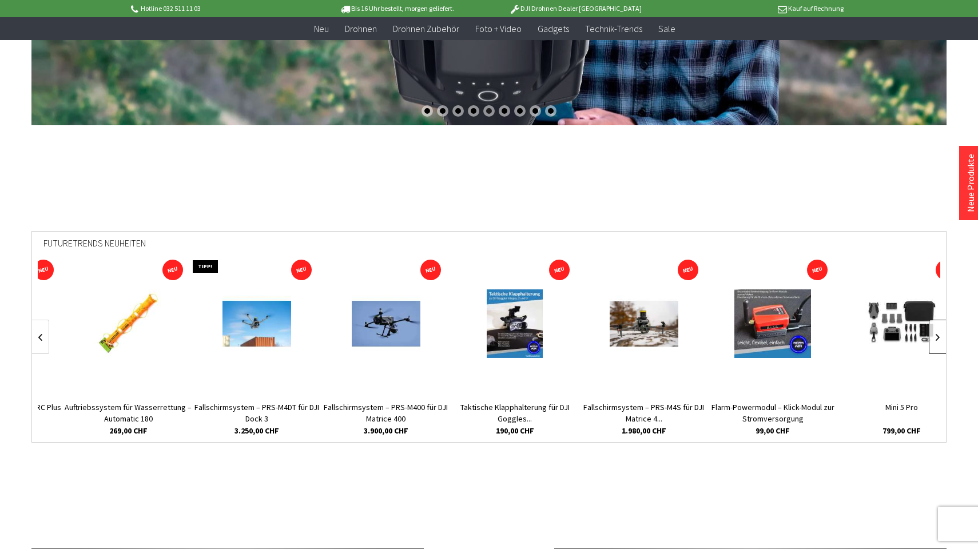
click at [939, 334] on link at bounding box center [937, 337] width 17 height 34
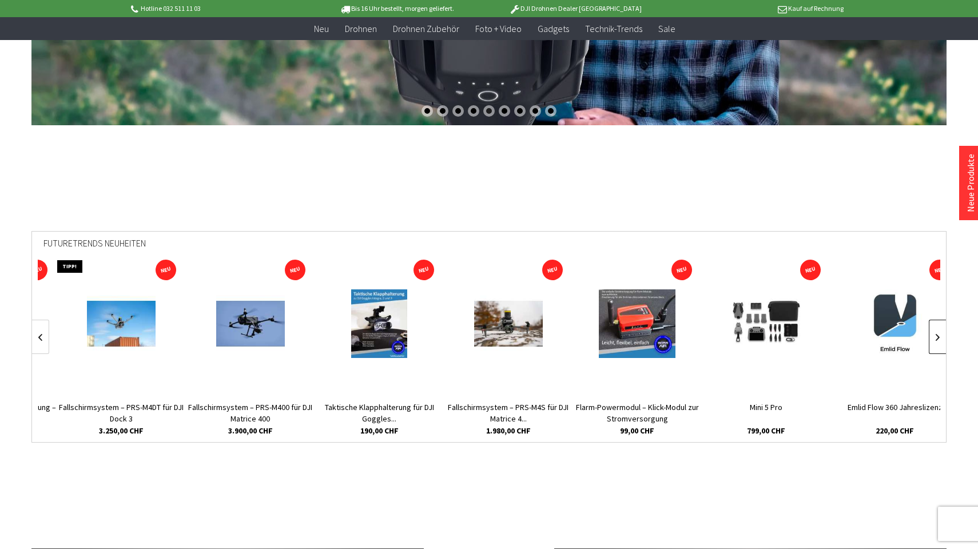
click at [939, 334] on link at bounding box center [937, 337] width 17 height 34
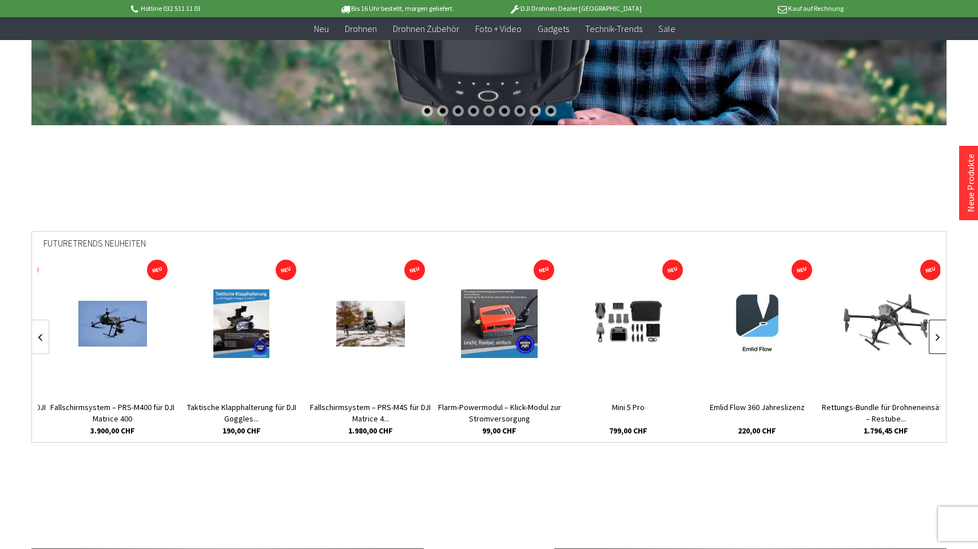
click at [939, 334] on link at bounding box center [937, 337] width 17 height 34
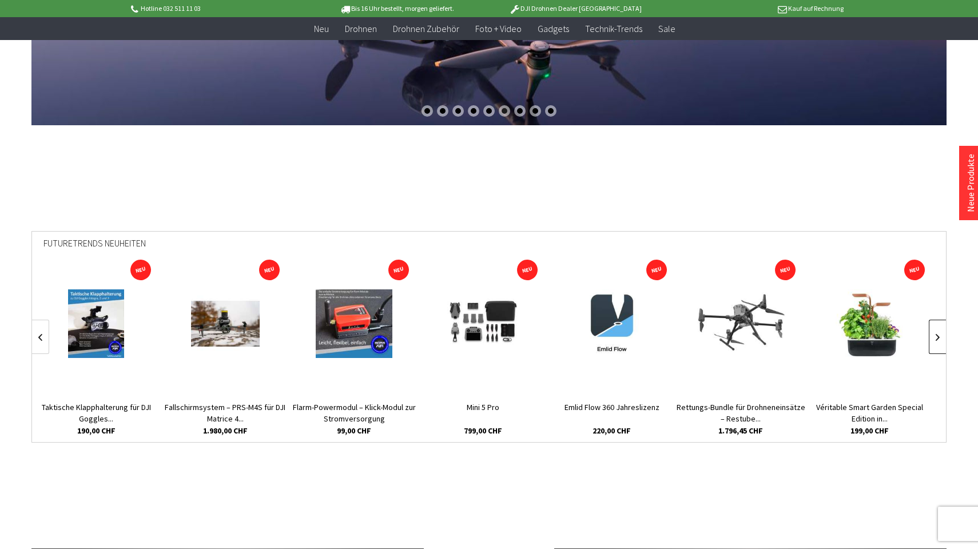
click at [939, 334] on link at bounding box center [937, 337] width 17 height 34
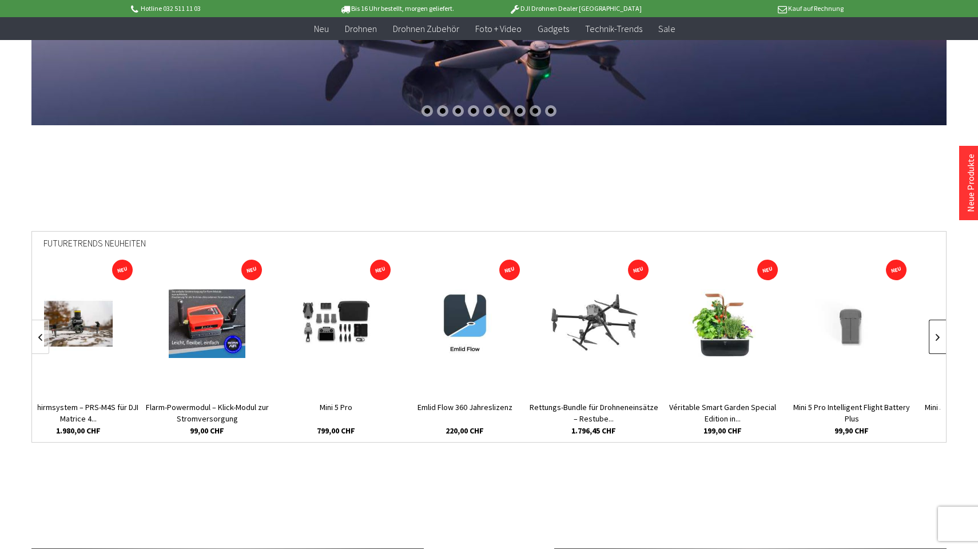
click at [939, 334] on link at bounding box center [937, 337] width 17 height 34
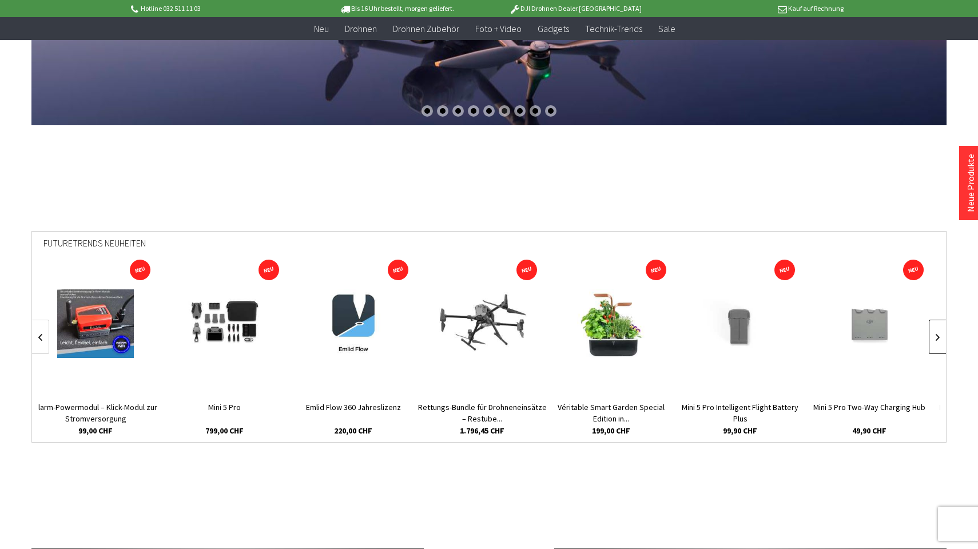
click at [939, 334] on link at bounding box center [937, 337] width 17 height 34
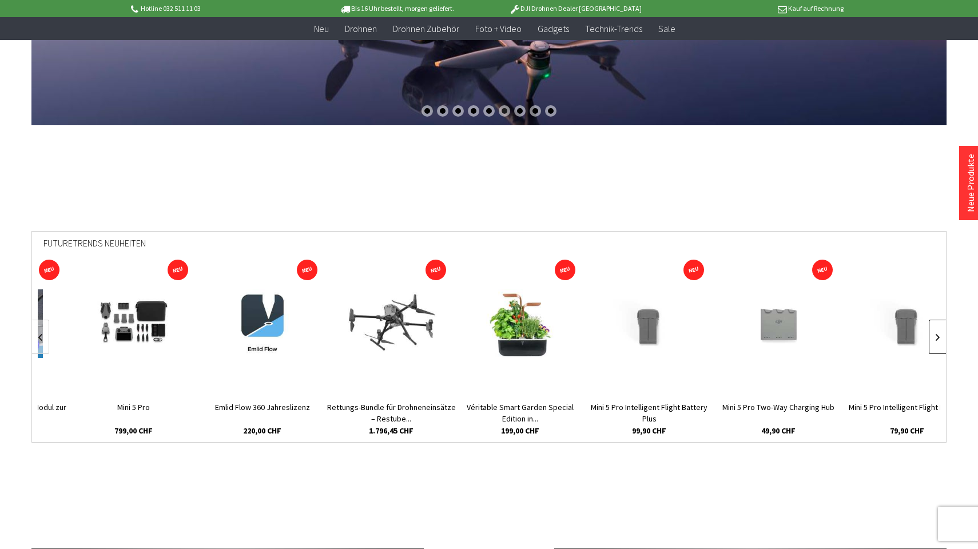
click at [939, 334] on link at bounding box center [937, 337] width 17 height 34
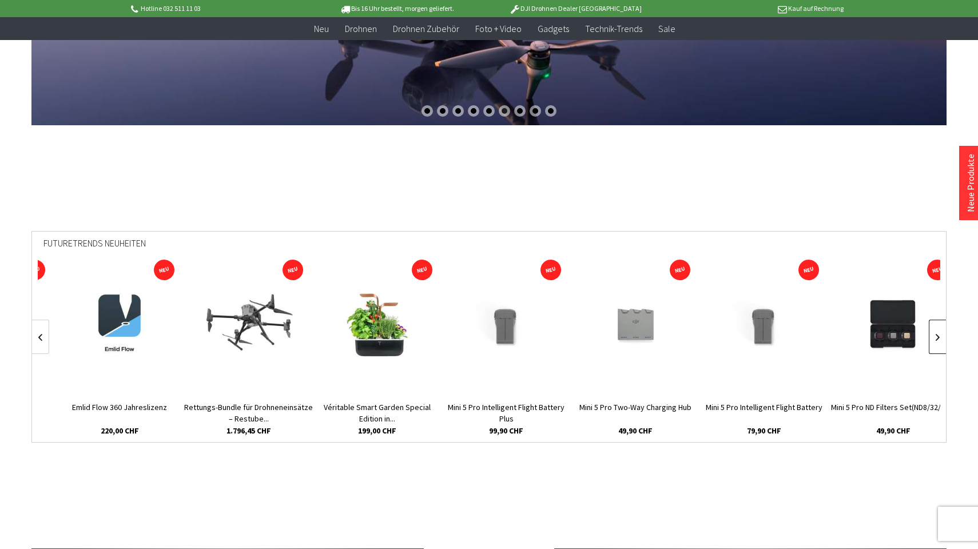
click at [939, 334] on link at bounding box center [937, 337] width 17 height 34
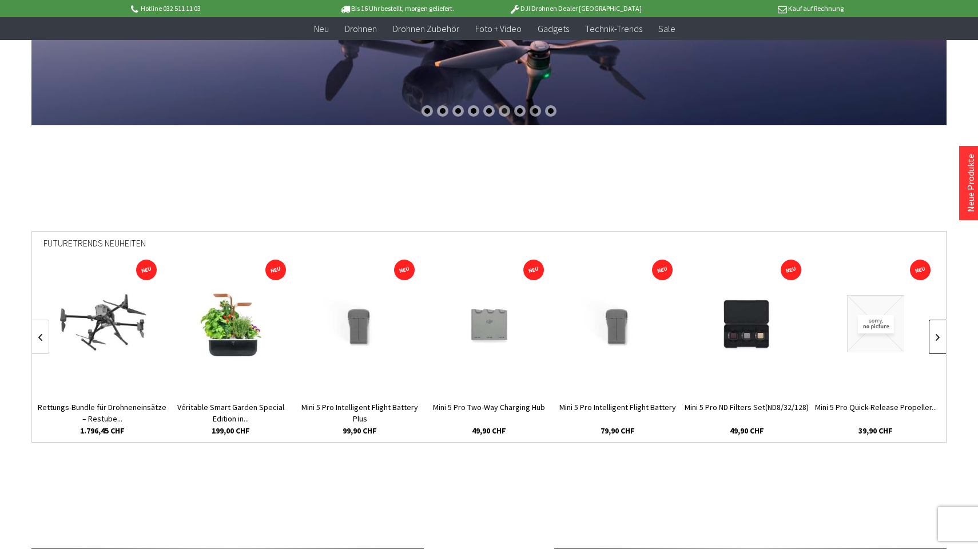
scroll to position [0, 258]
click at [939, 334] on link at bounding box center [937, 337] width 17 height 34
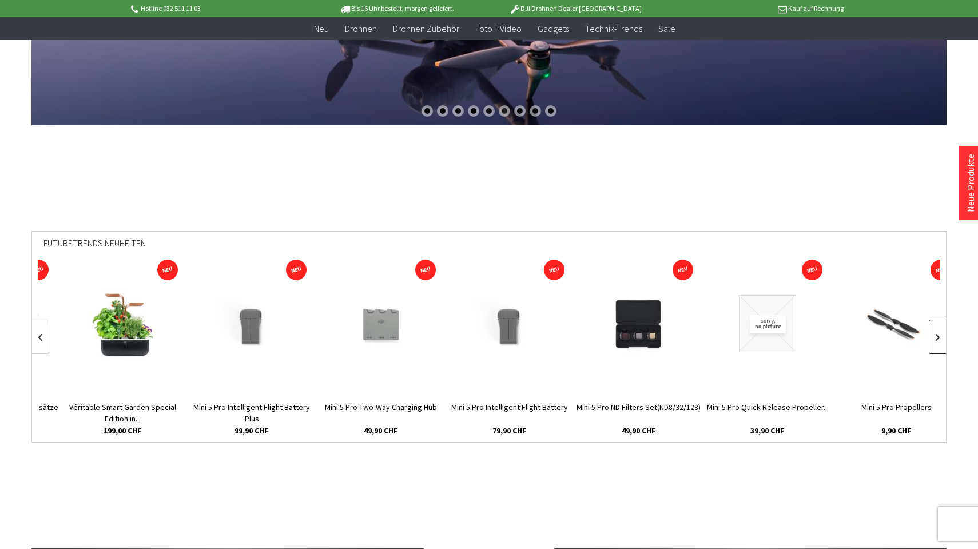
click at [939, 334] on link at bounding box center [937, 337] width 17 height 34
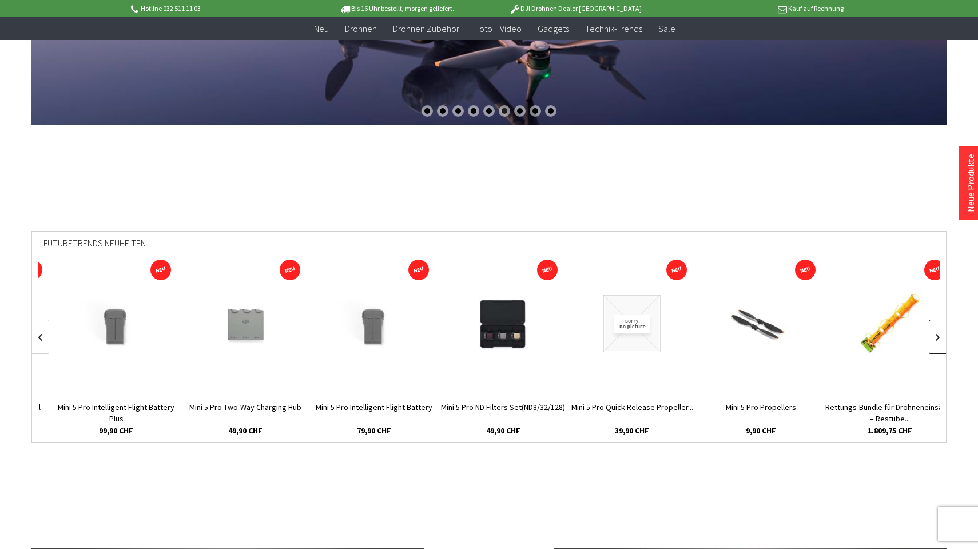
click at [939, 334] on link at bounding box center [937, 337] width 17 height 34
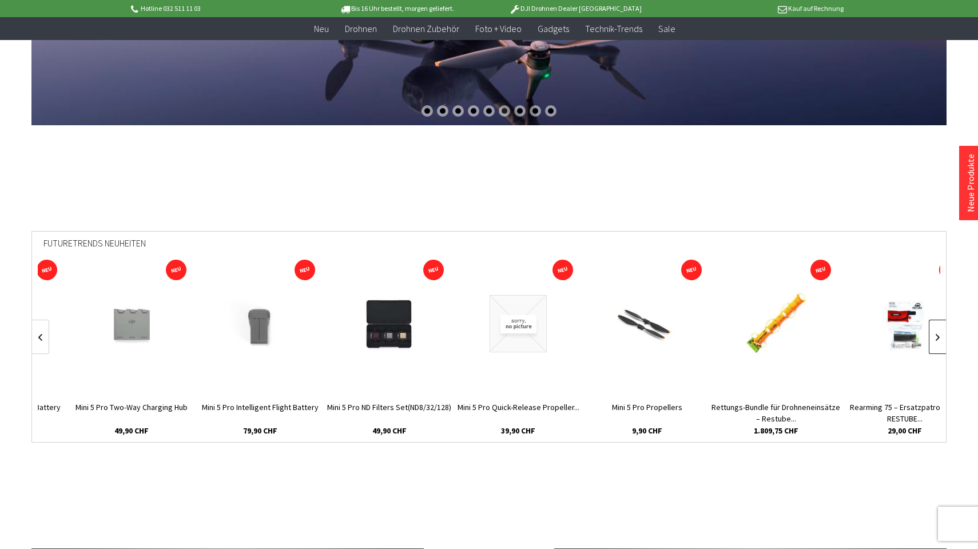
click at [939, 334] on link at bounding box center [937, 337] width 17 height 34
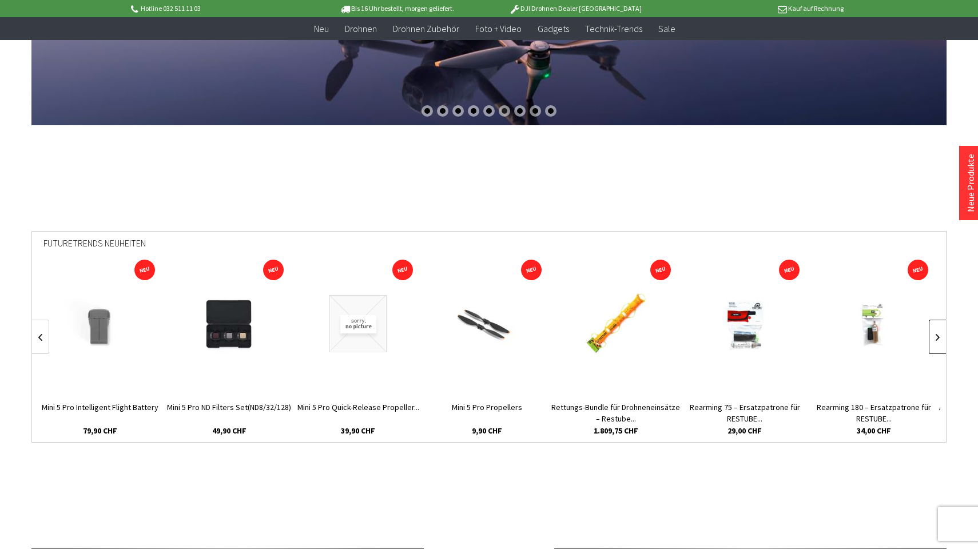
click at [939, 334] on link at bounding box center [937, 337] width 17 height 34
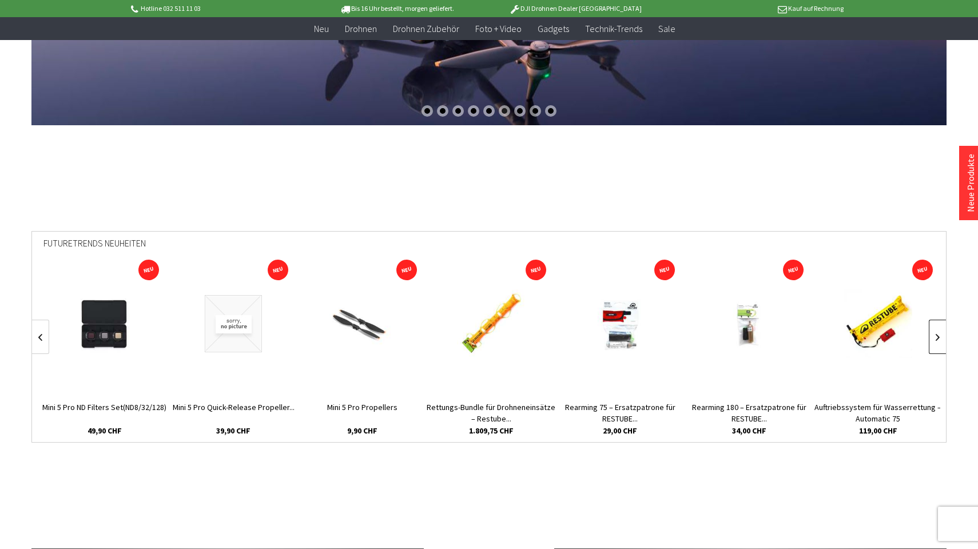
click at [939, 334] on link at bounding box center [937, 337] width 17 height 34
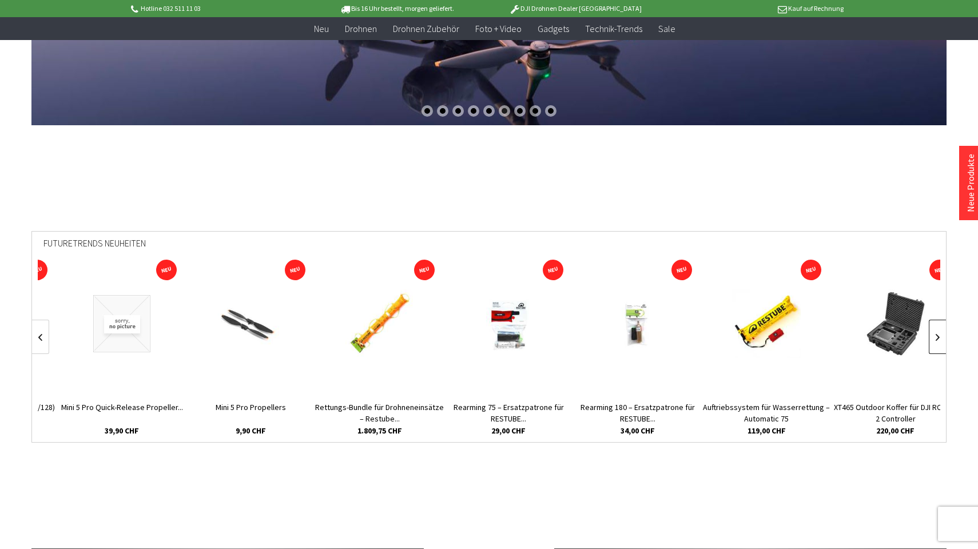
click at [939, 334] on link at bounding box center [937, 337] width 17 height 34
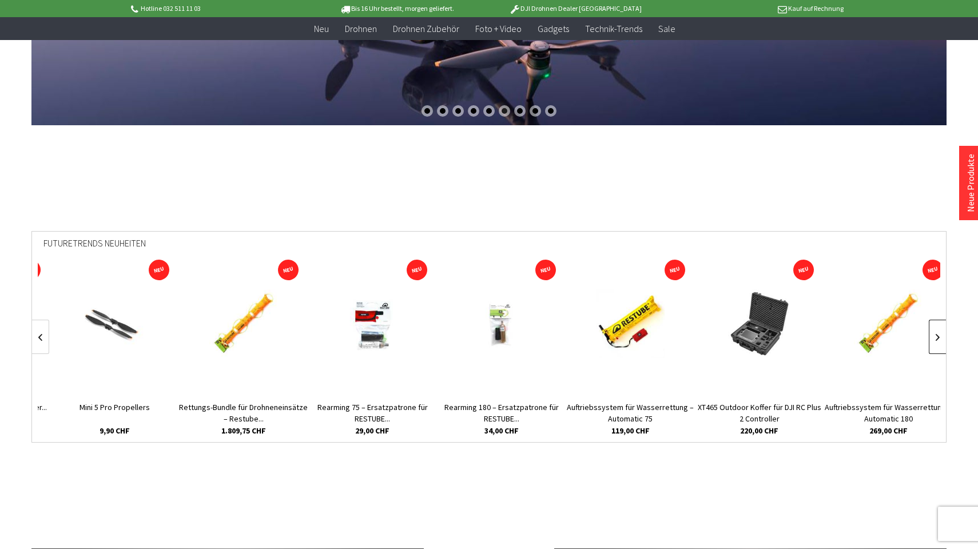
click at [939, 334] on link at bounding box center [937, 337] width 17 height 34
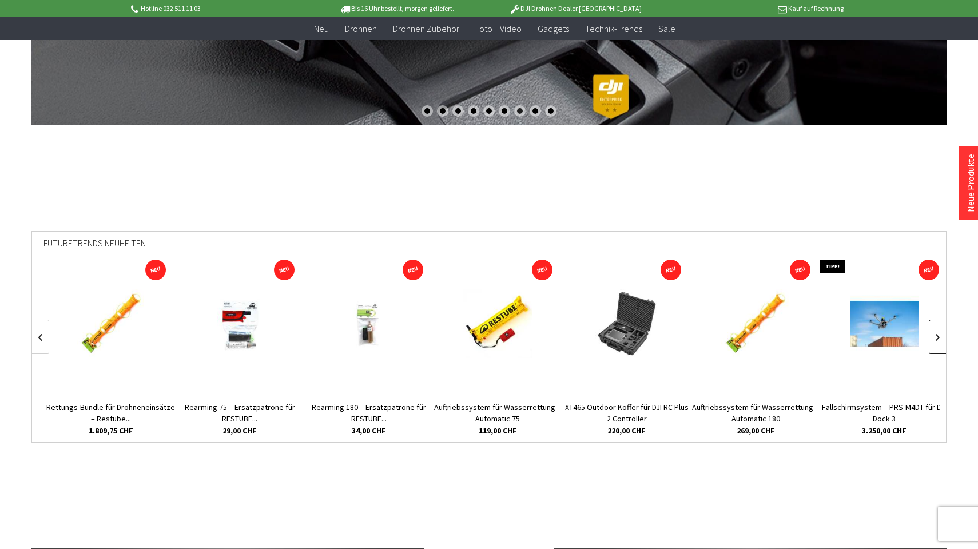
click at [939, 334] on link at bounding box center [937, 337] width 17 height 34
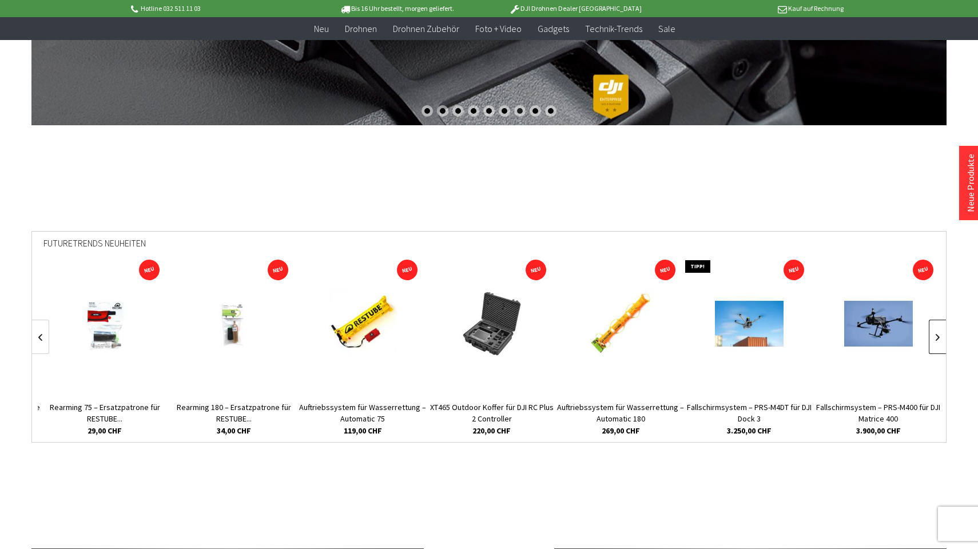
click at [939, 334] on link at bounding box center [937, 337] width 17 height 34
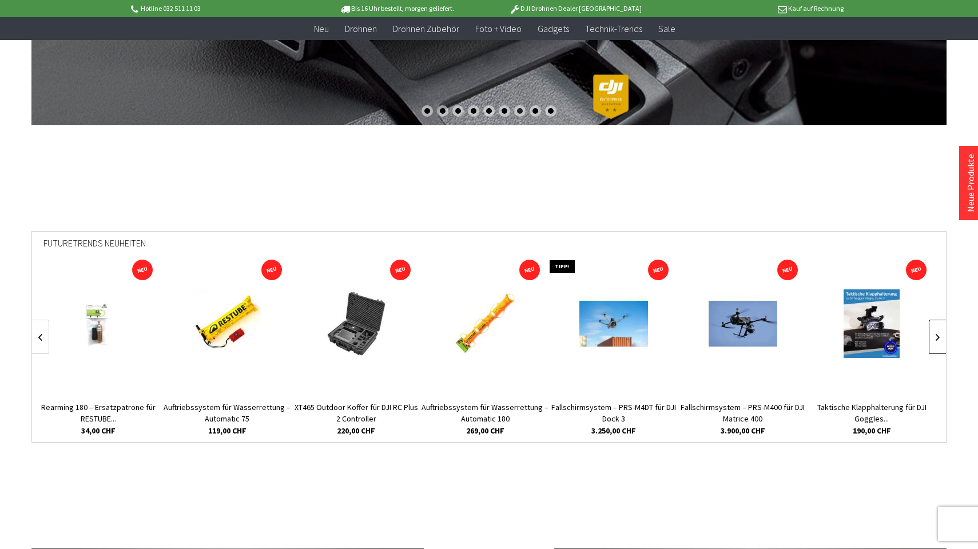
click at [939, 334] on link at bounding box center [937, 337] width 17 height 34
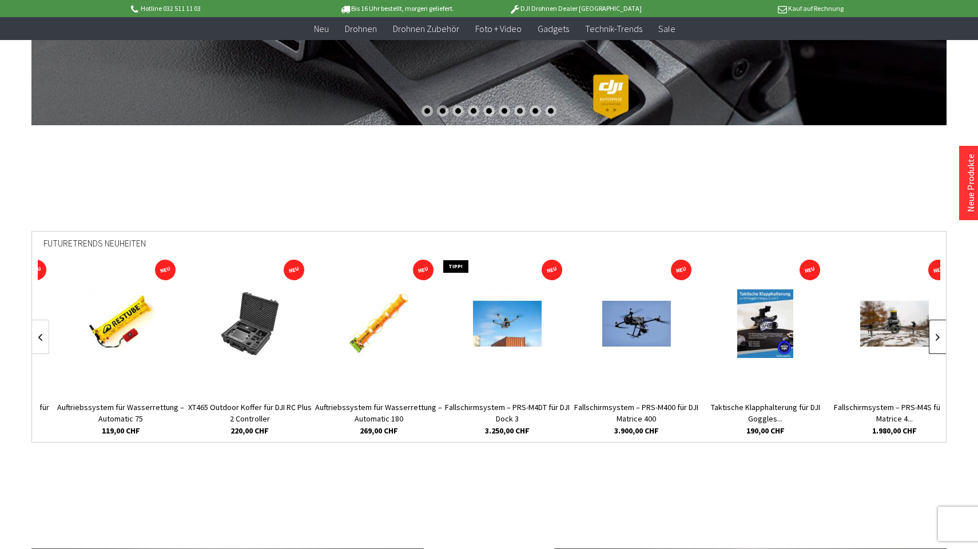
click at [939, 334] on link at bounding box center [937, 337] width 17 height 34
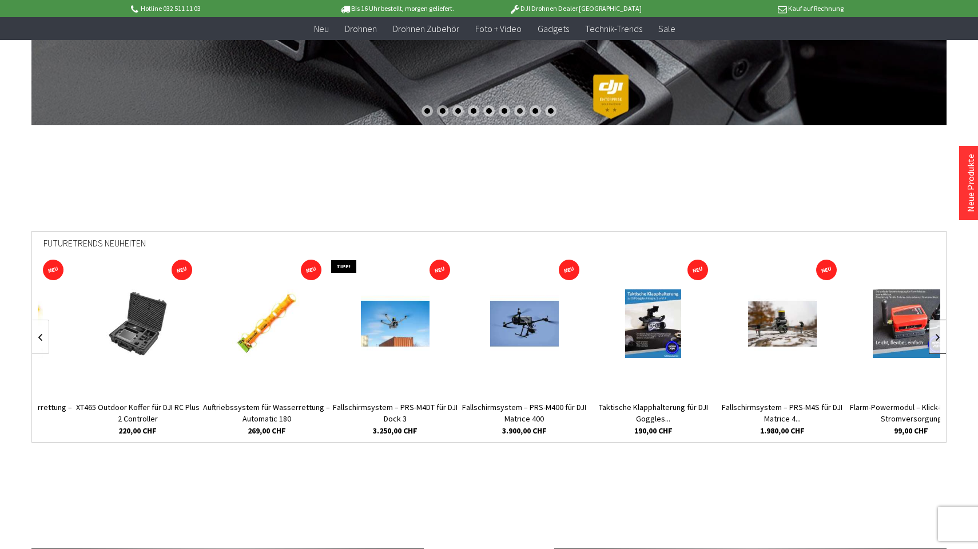
click at [939, 334] on link at bounding box center [937, 337] width 17 height 34
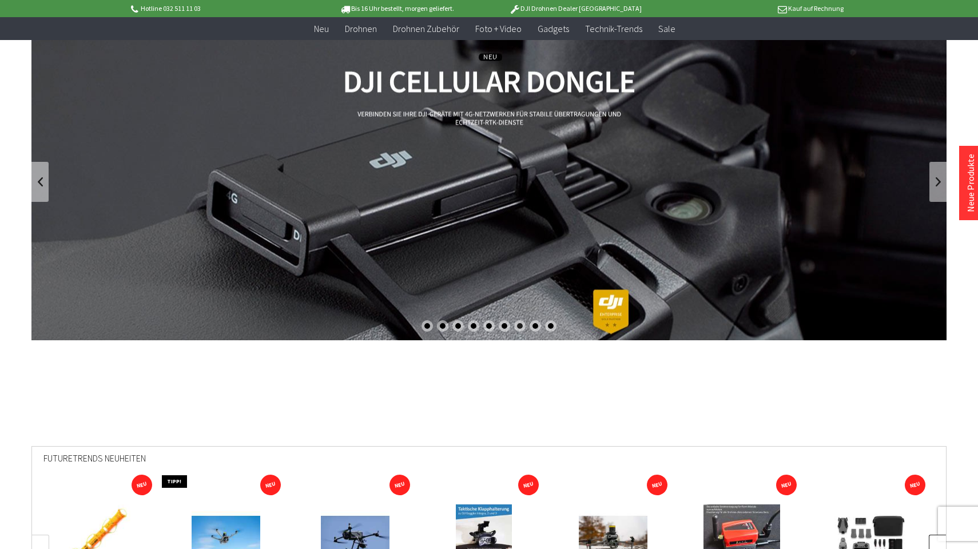
scroll to position [0, 0]
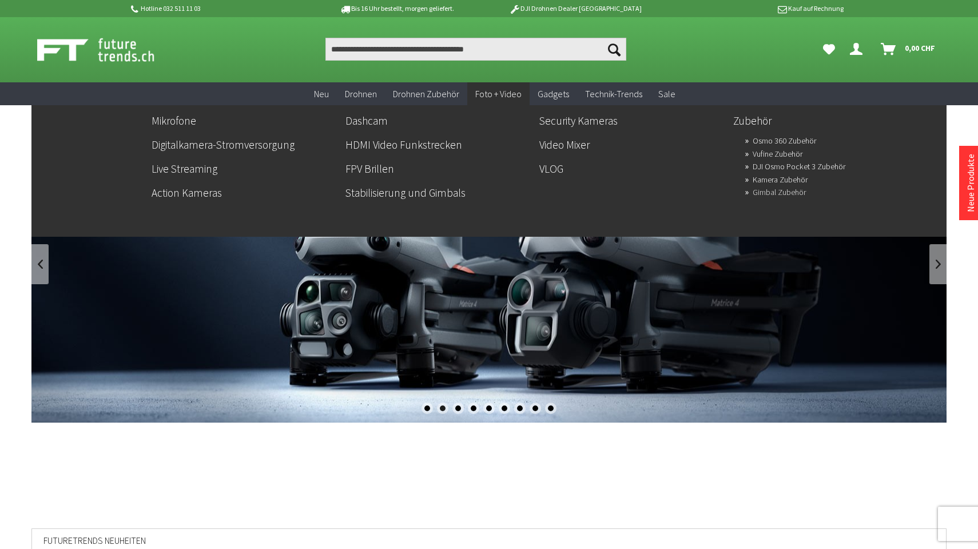
click at [763, 190] on link "Gimbal Zubehör" at bounding box center [778, 192] width 53 height 16
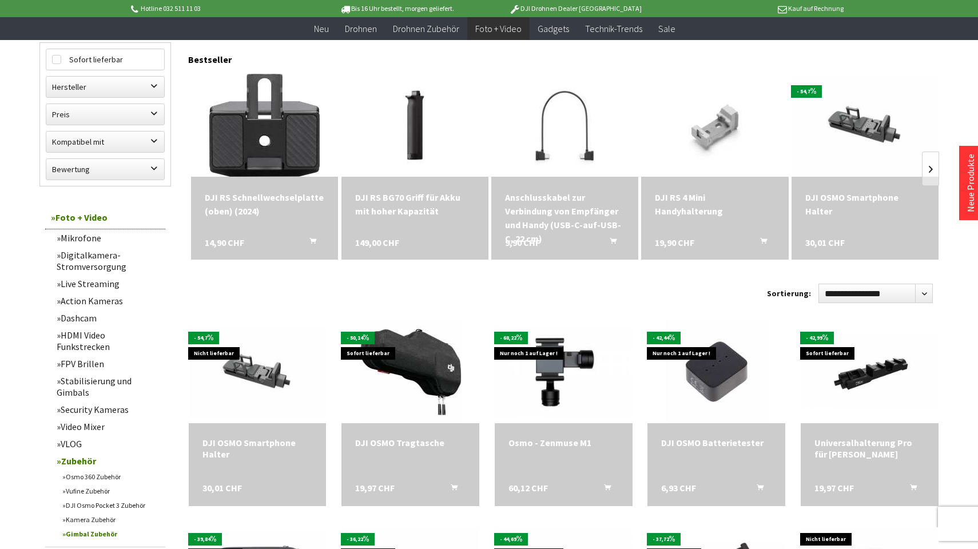
scroll to position [118, 0]
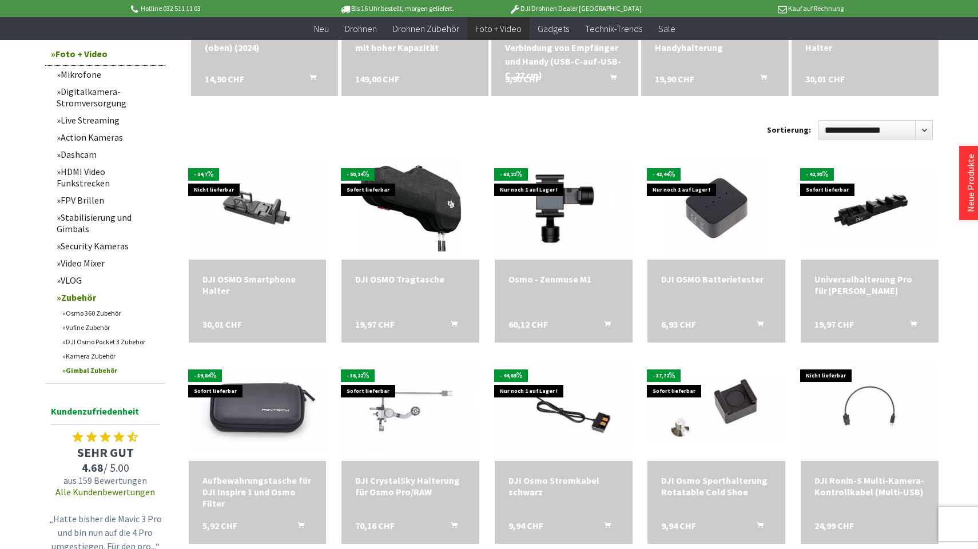
scroll to position [506, 0]
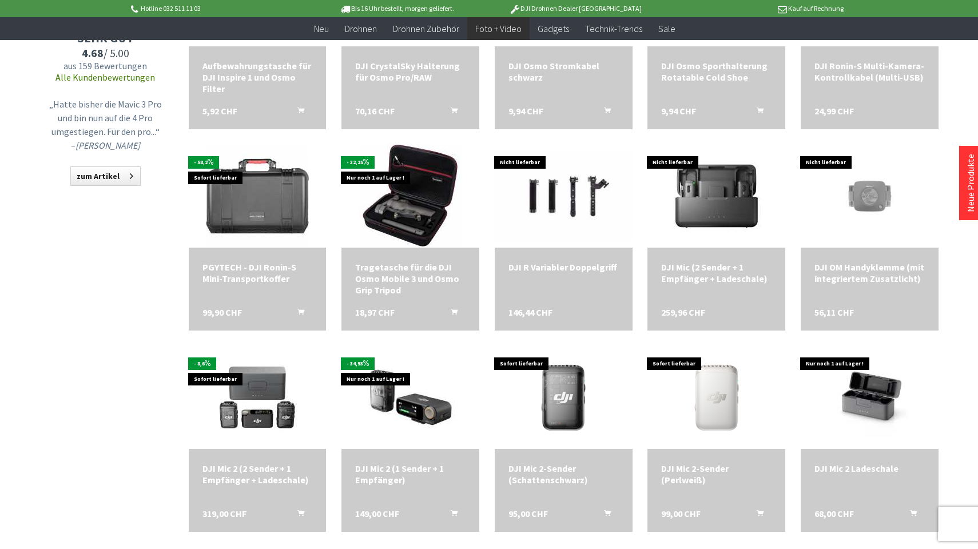
scroll to position [695, 0]
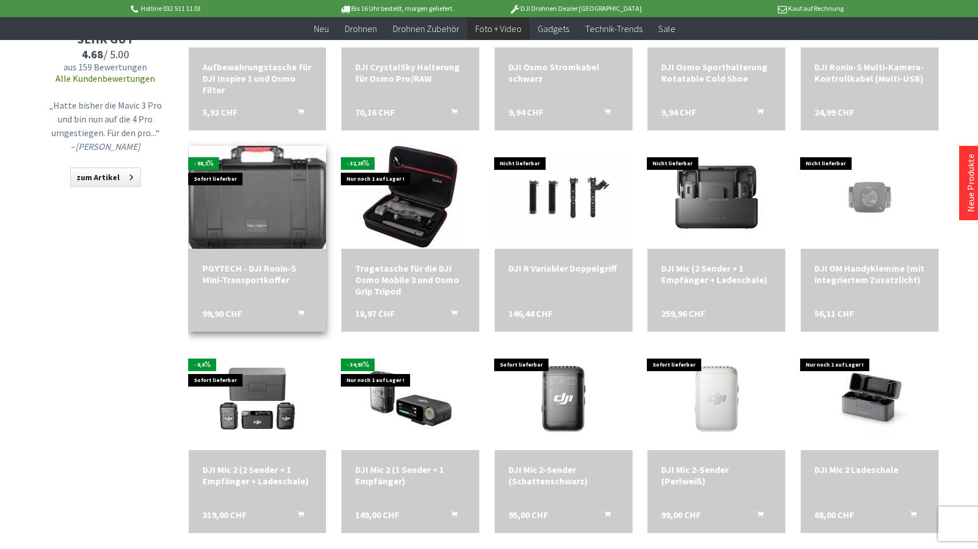
click at [255, 207] on img at bounding box center [257, 197] width 144 height 144
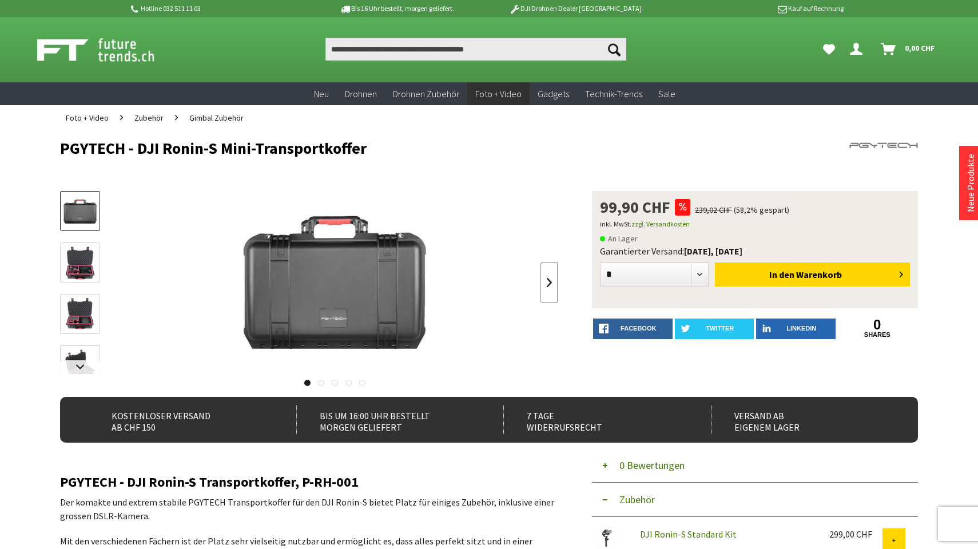
click at [552, 280] on link at bounding box center [548, 282] width 17 height 40
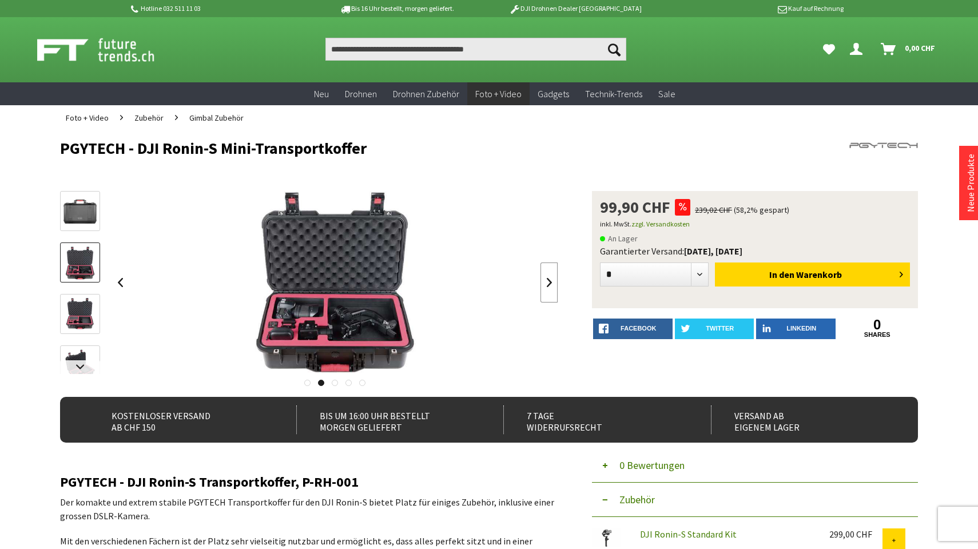
click at [552, 280] on link at bounding box center [548, 282] width 17 height 40
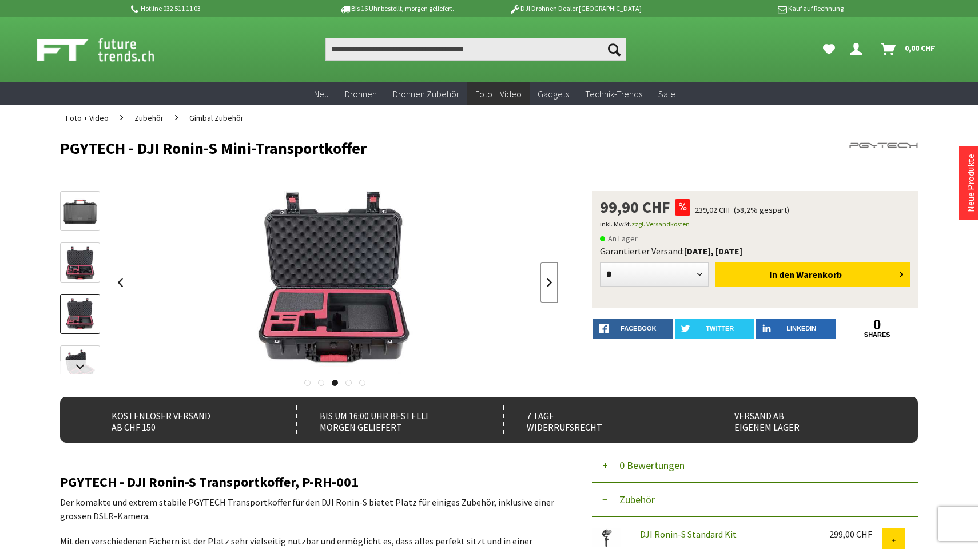
click at [552, 280] on link at bounding box center [548, 282] width 17 height 40
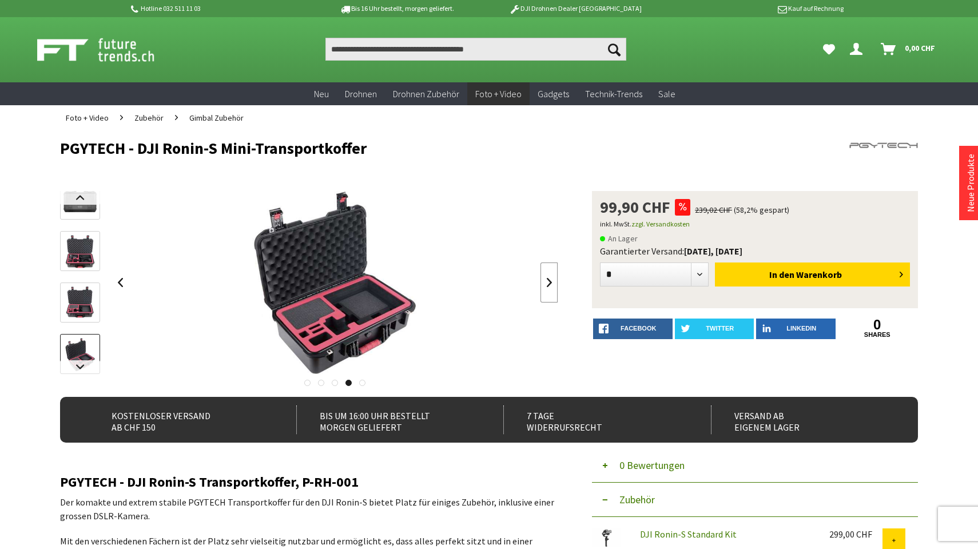
click at [552, 280] on link at bounding box center [548, 282] width 17 height 40
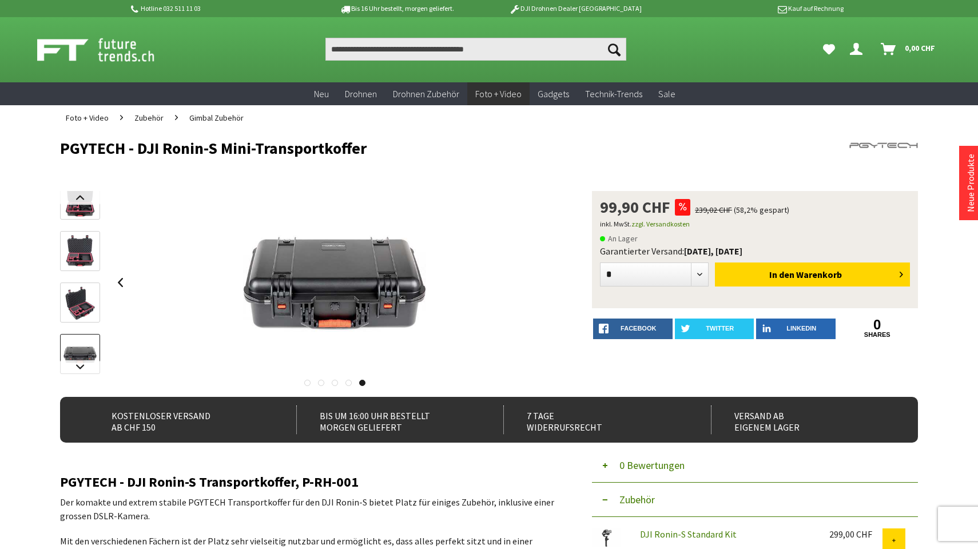
click at [552, 280] on div at bounding box center [334, 282] width 447 height 183
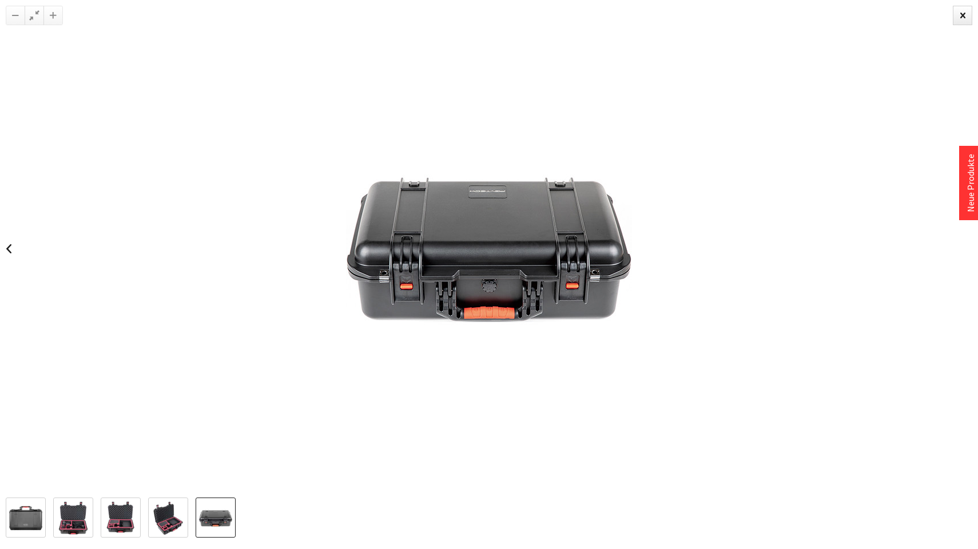
click at [169, 523] on img at bounding box center [168, 517] width 33 height 33
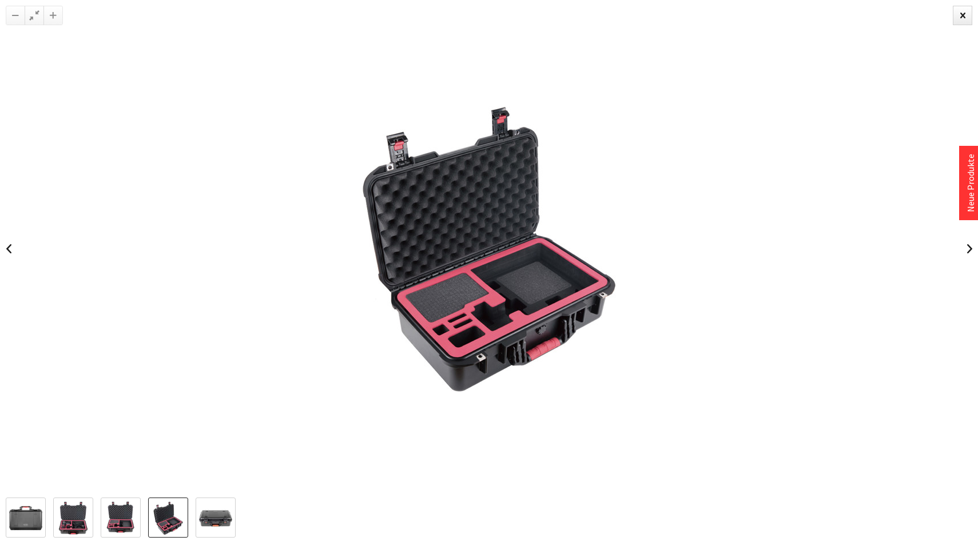
click at [125, 521] on img at bounding box center [120, 517] width 33 height 33
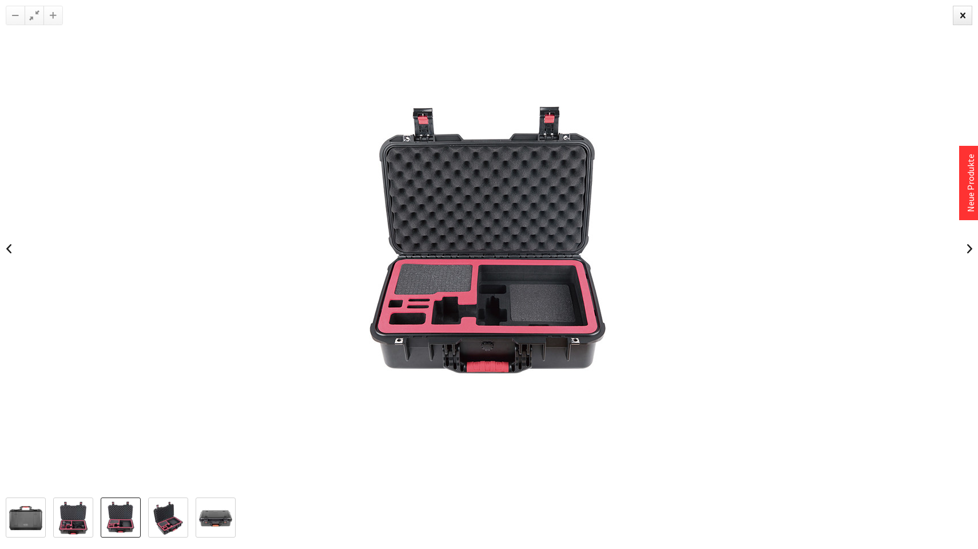
click at [85, 531] on img at bounding box center [73, 517] width 33 height 33
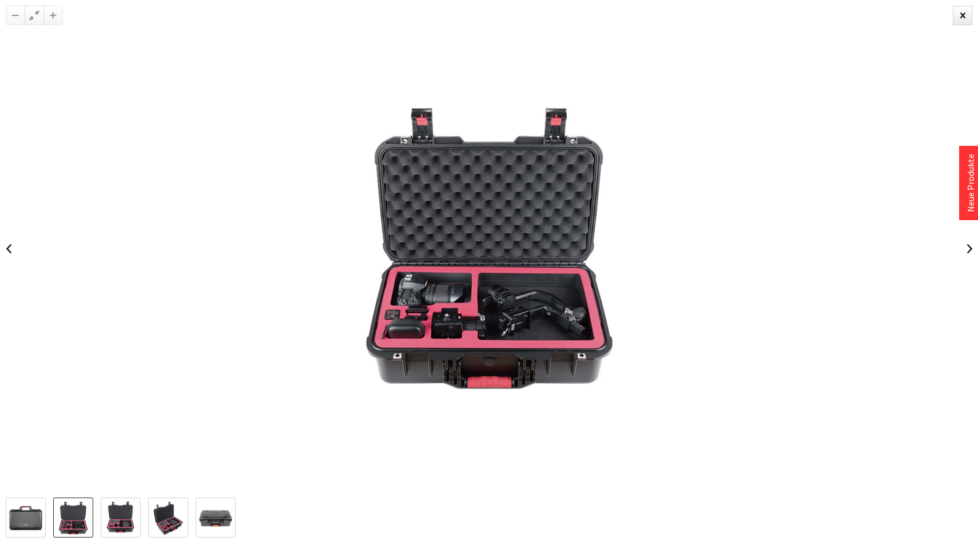
click at [21, 517] on img at bounding box center [25, 517] width 33 height 33
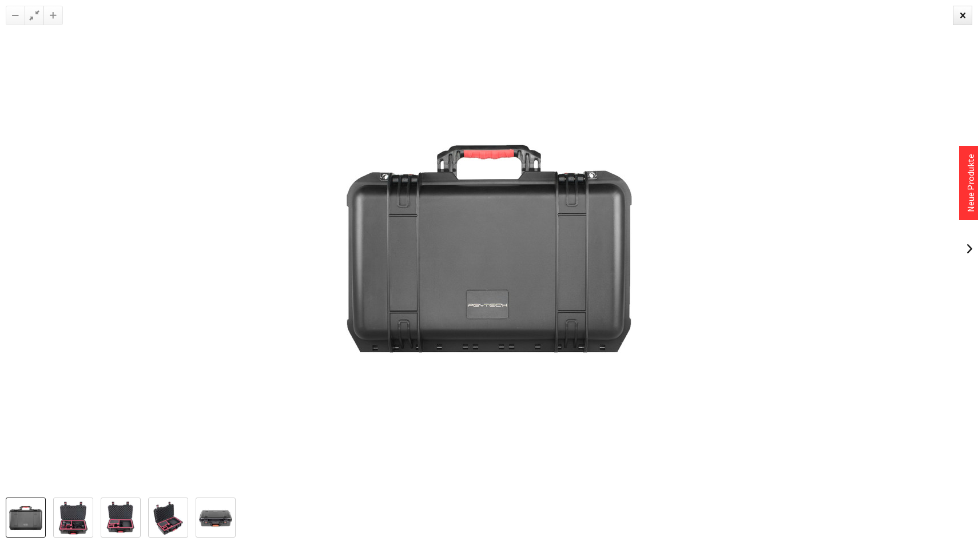
click at [46, 517] on link at bounding box center [26, 517] width 40 height 40
click at [63, 518] on img at bounding box center [73, 517] width 33 height 33
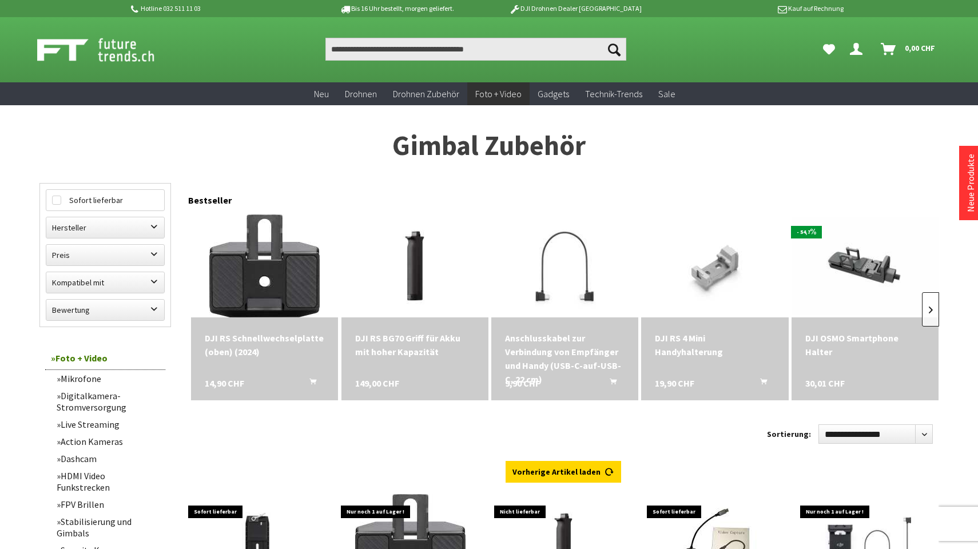
click at [930, 310] on link at bounding box center [930, 309] width 17 height 34
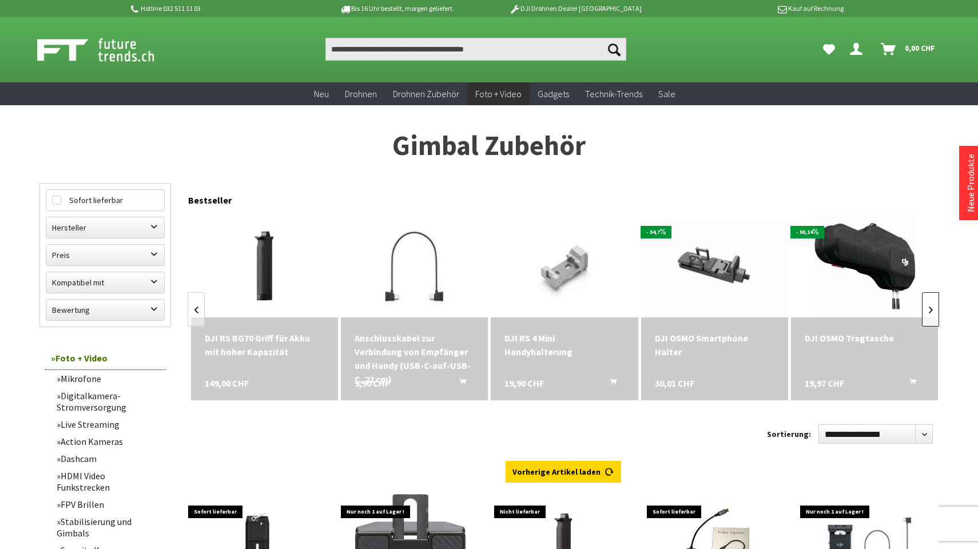
click at [930, 310] on link at bounding box center [930, 309] width 17 height 34
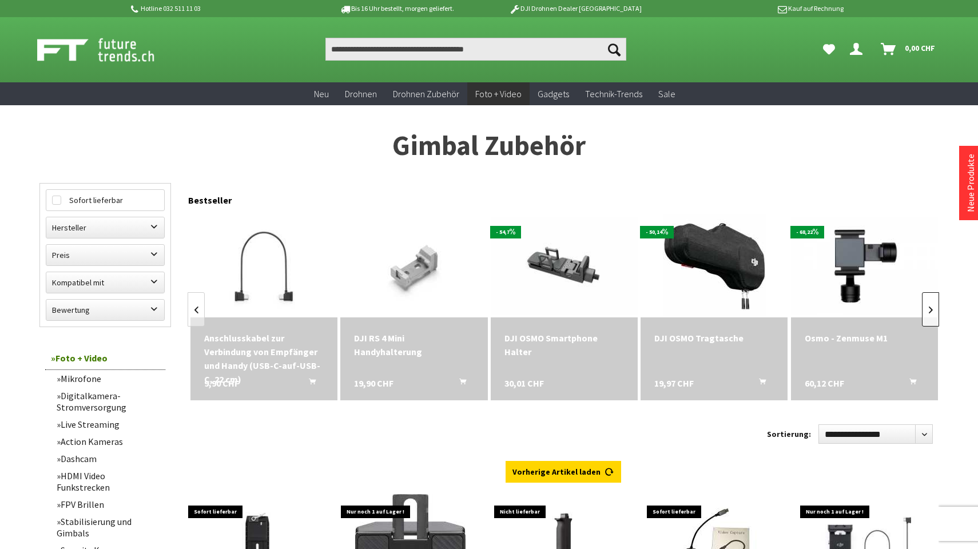
click at [930, 310] on link at bounding box center [930, 309] width 17 height 34
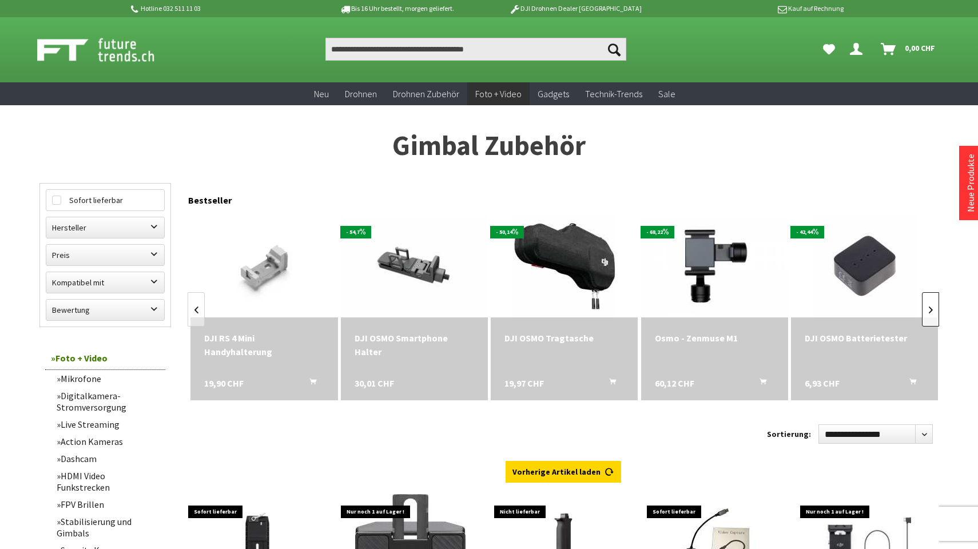
click at [930, 310] on link at bounding box center [930, 309] width 17 height 34
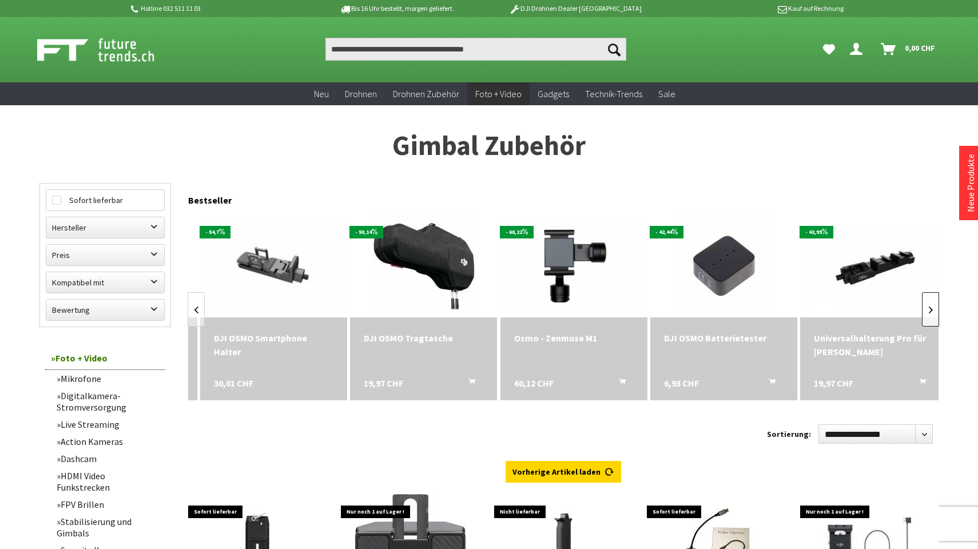
click at [930, 310] on link at bounding box center [930, 309] width 17 height 34
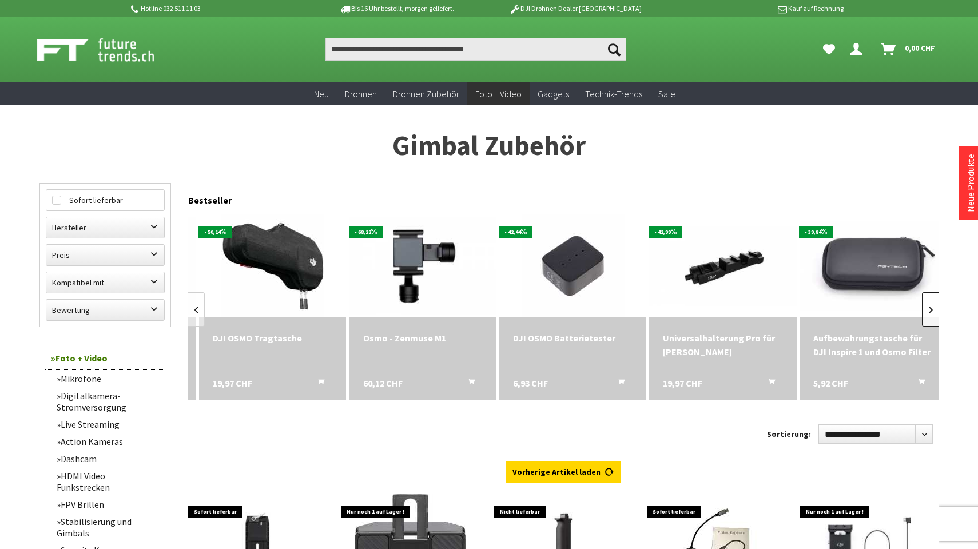
click at [930, 310] on link at bounding box center [930, 309] width 17 height 34
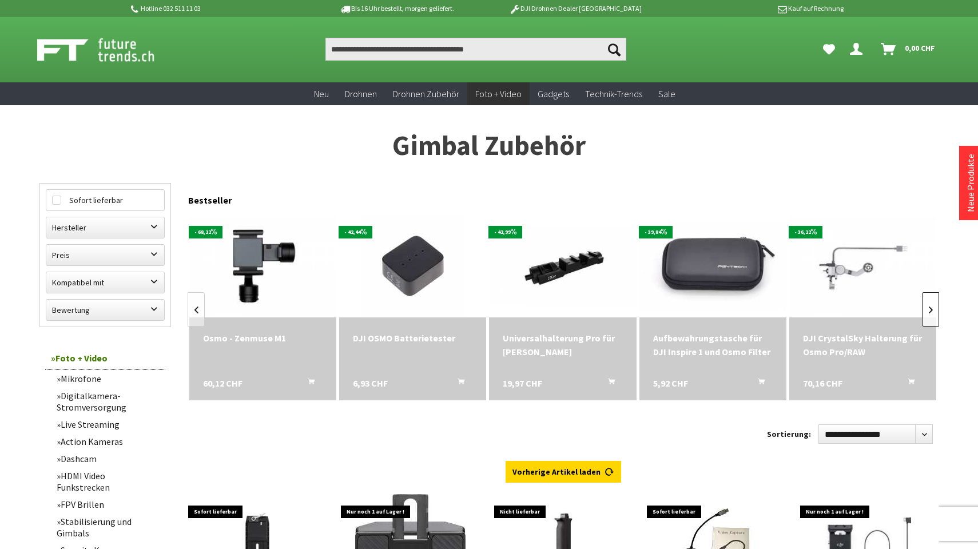
click at [930, 310] on link at bounding box center [930, 309] width 17 height 34
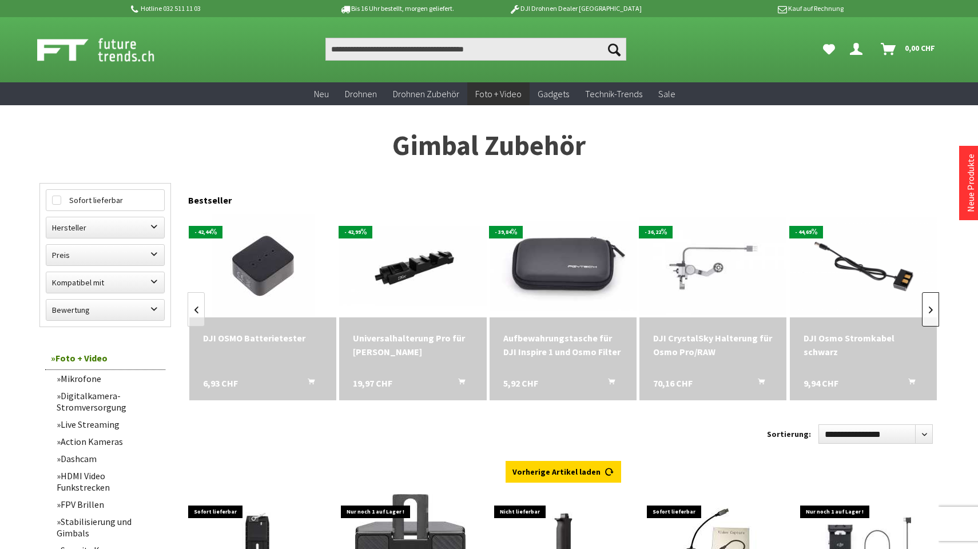
click at [930, 310] on link at bounding box center [930, 309] width 17 height 34
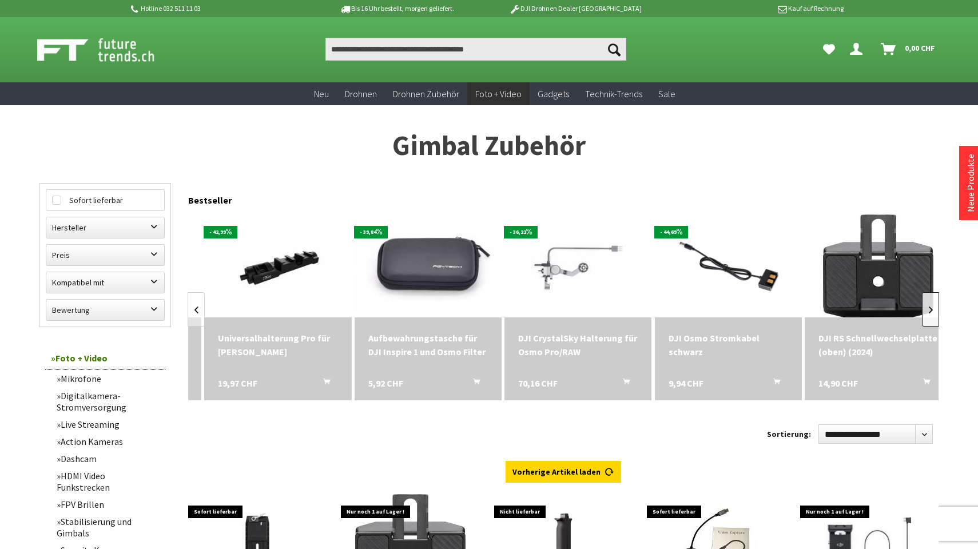
click at [930, 310] on link at bounding box center [930, 309] width 17 height 34
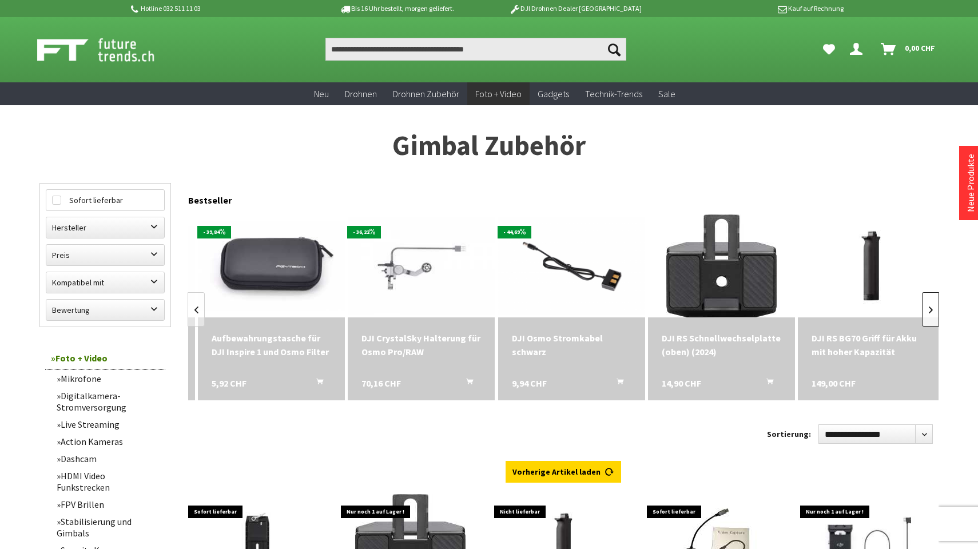
click at [930, 310] on link at bounding box center [930, 309] width 17 height 34
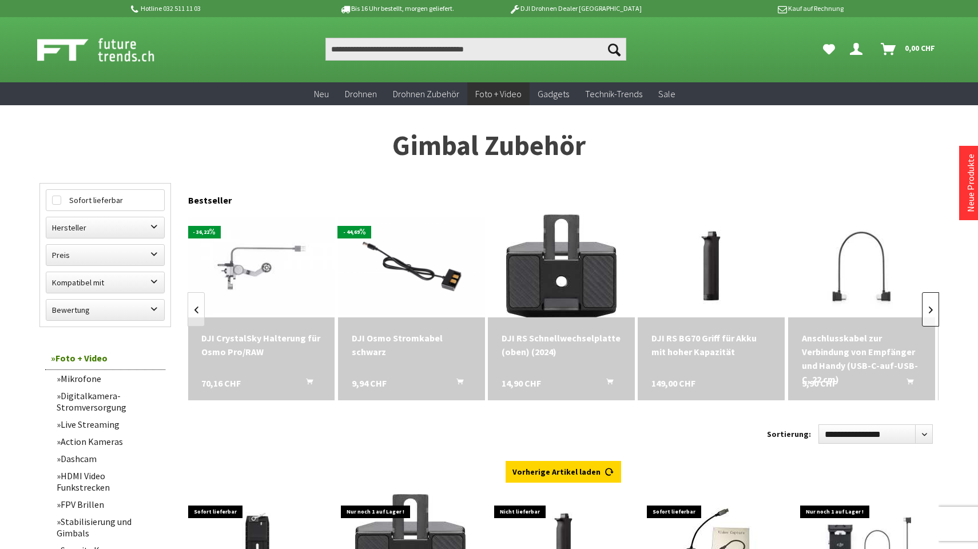
click at [930, 310] on link at bounding box center [930, 309] width 17 height 34
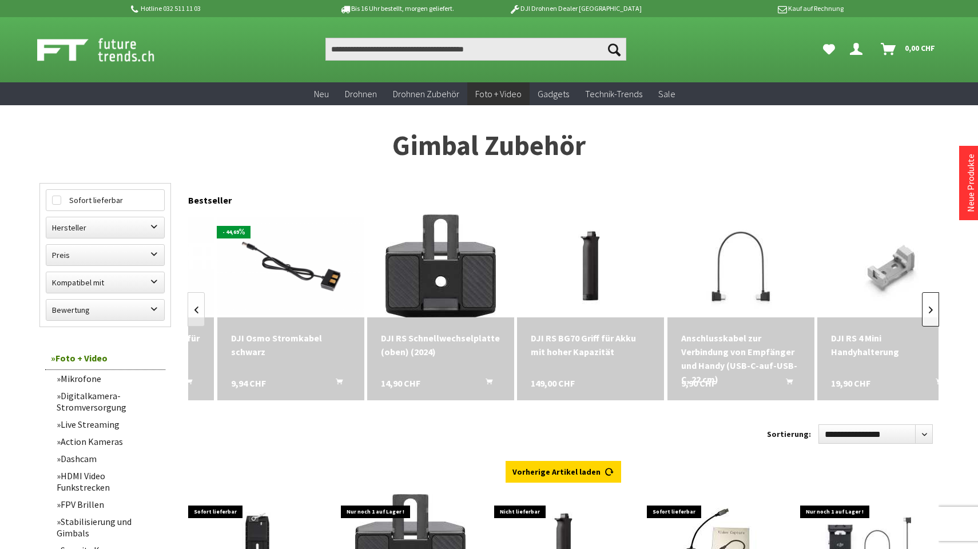
click at [930, 310] on link at bounding box center [930, 309] width 17 height 34
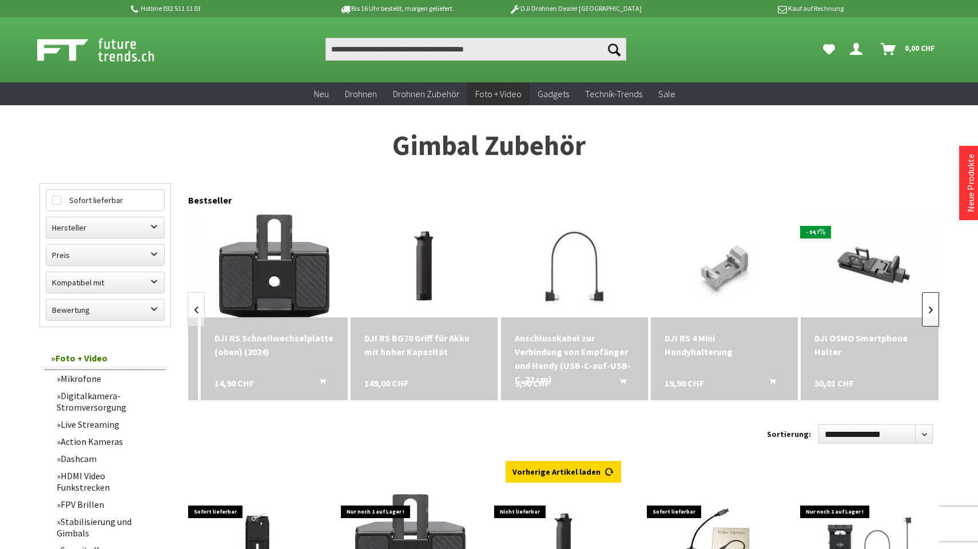
click at [930, 310] on link at bounding box center [930, 309] width 17 height 34
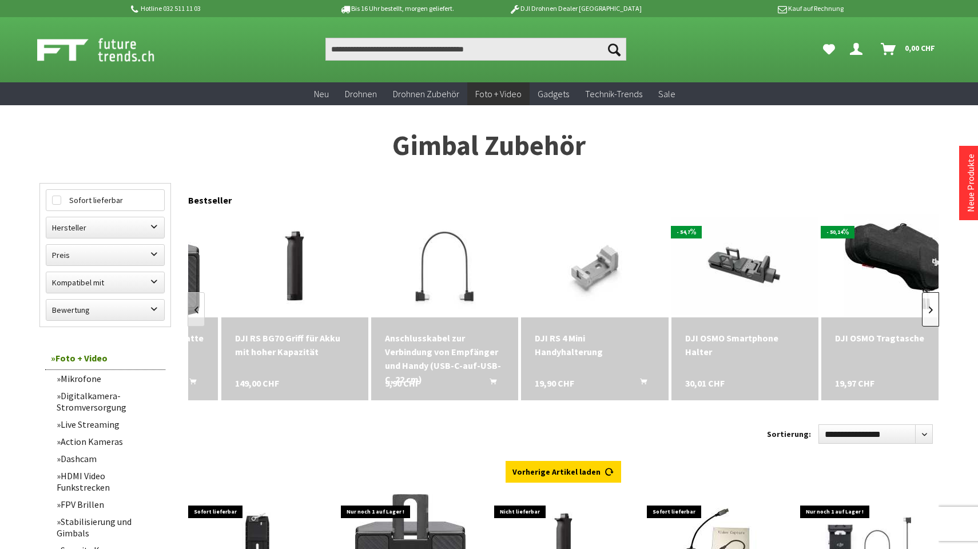
click at [930, 310] on link at bounding box center [930, 309] width 17 height 34
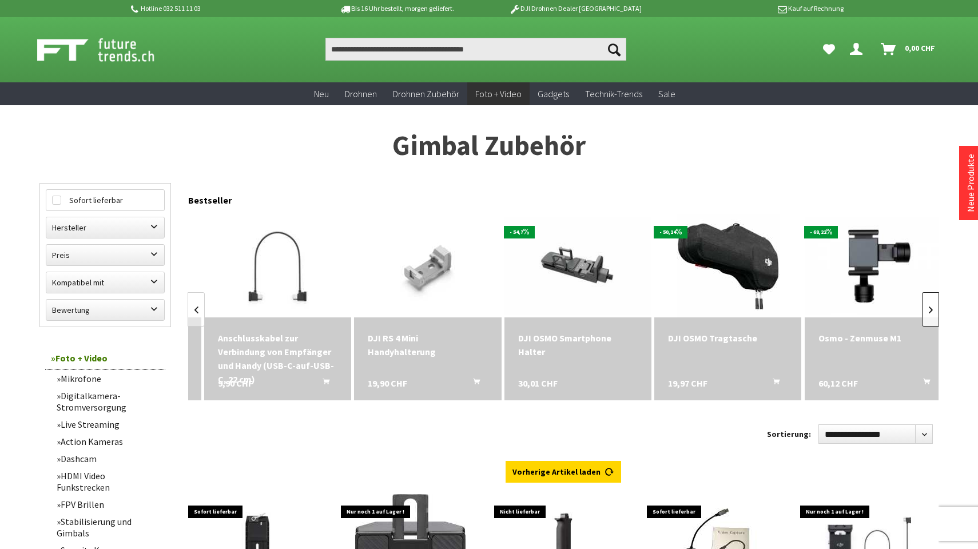
click at [930, 310] on link at bounding box center [930, 309] width 17 height 34
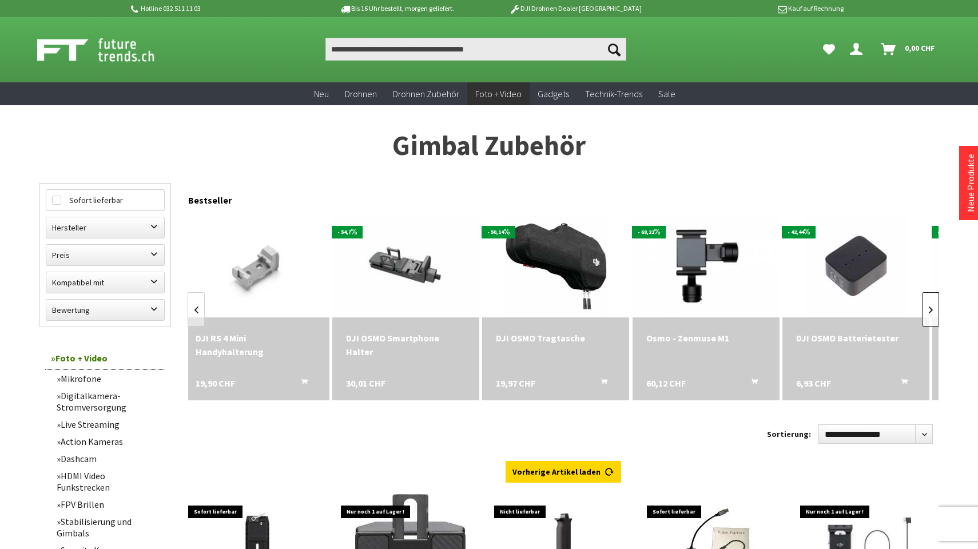
click at [930, 310] on link at bounding box center [930, 309] width 17 height 34
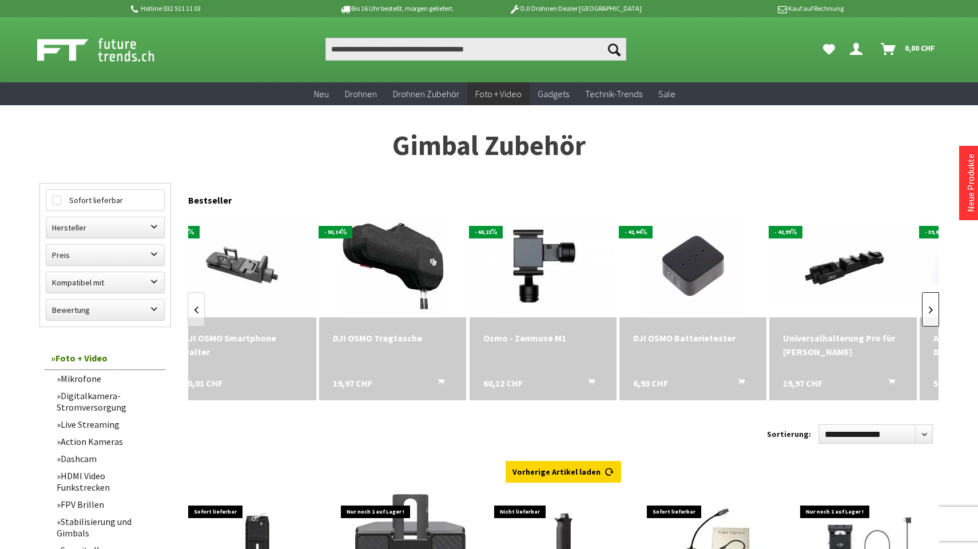
click at [930, 310] on link at bounding box center [930, 309] width 17 height 34
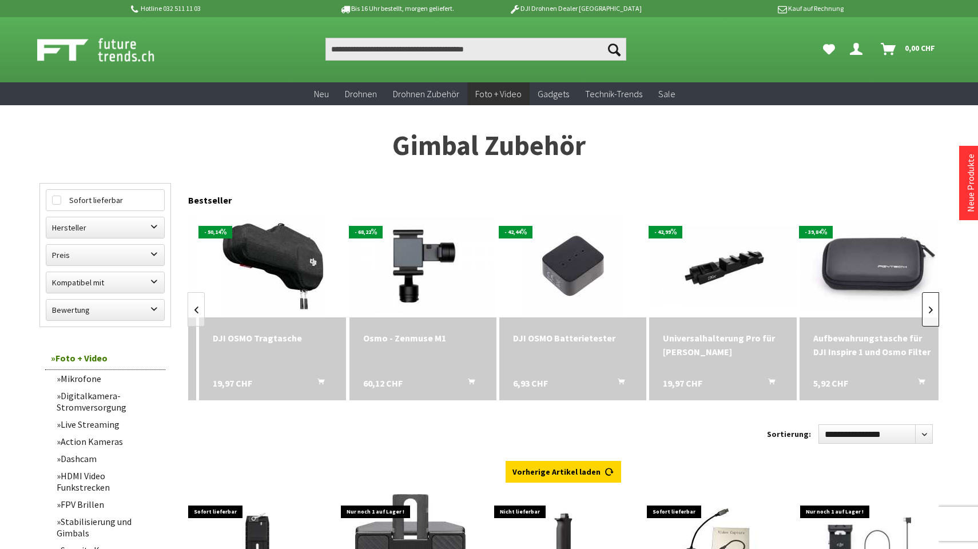
click at [930, 310] on link at bounding box center [930, 309] width 17 height 34
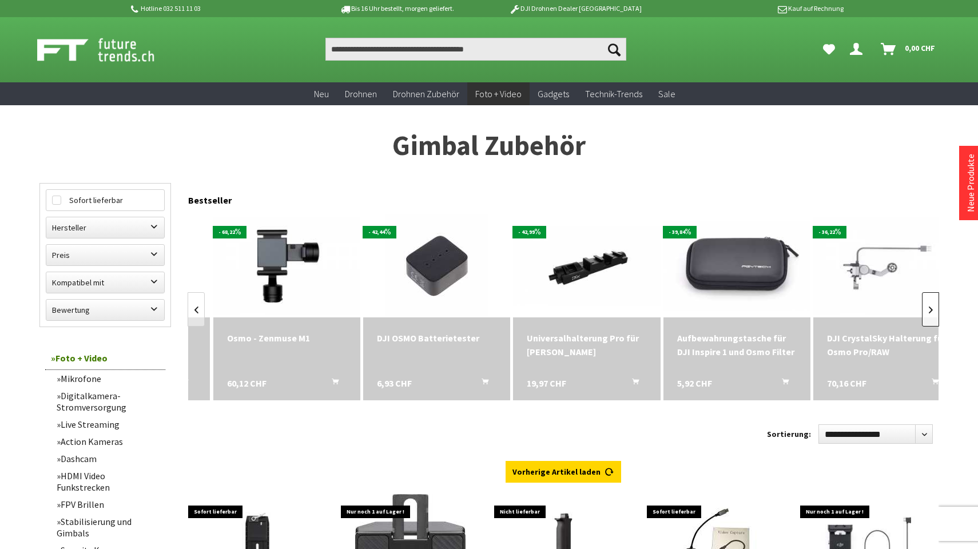
click at [930, 310] on link at bounding box center [930, 309] width 17 height 34
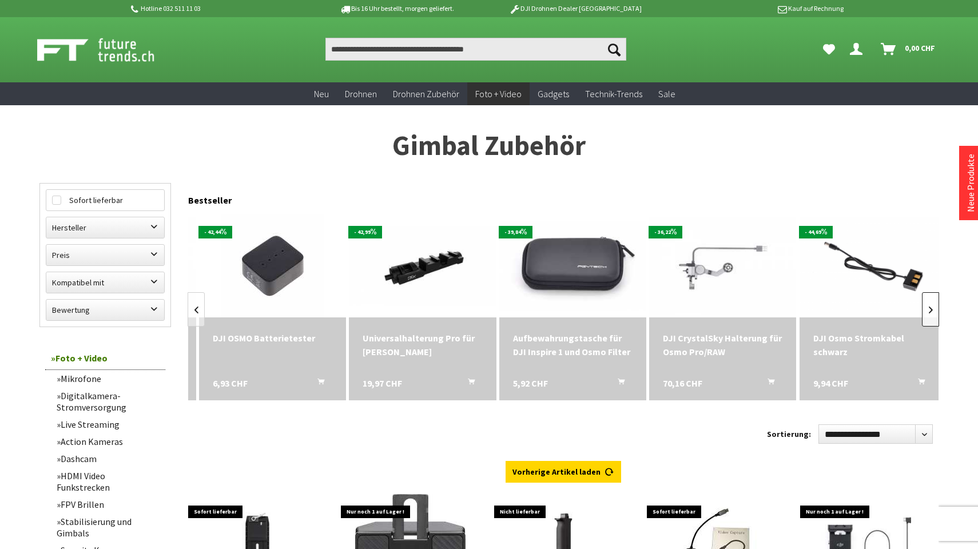
click at [930, 310] on link at bounding box center [930, 309] width 17 height 34
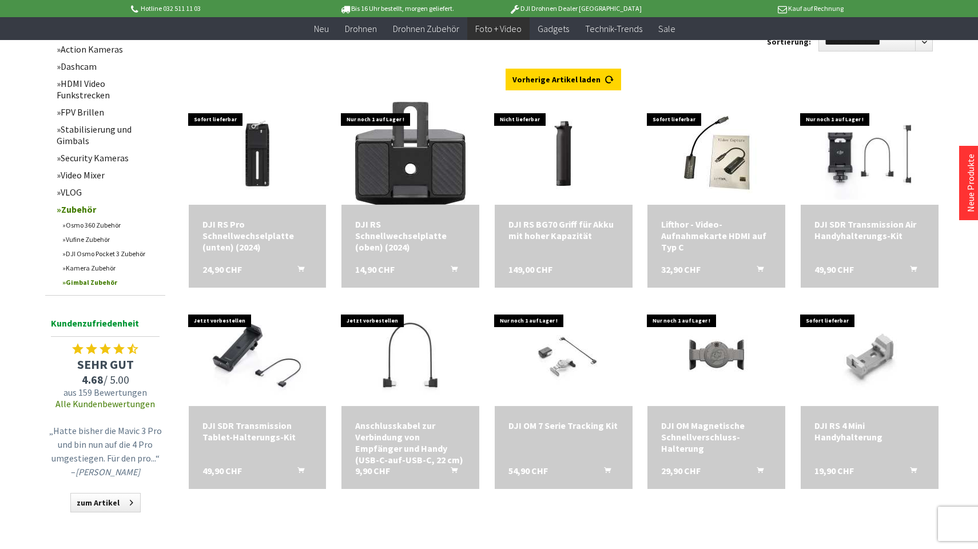
scroll to position [298, 0]
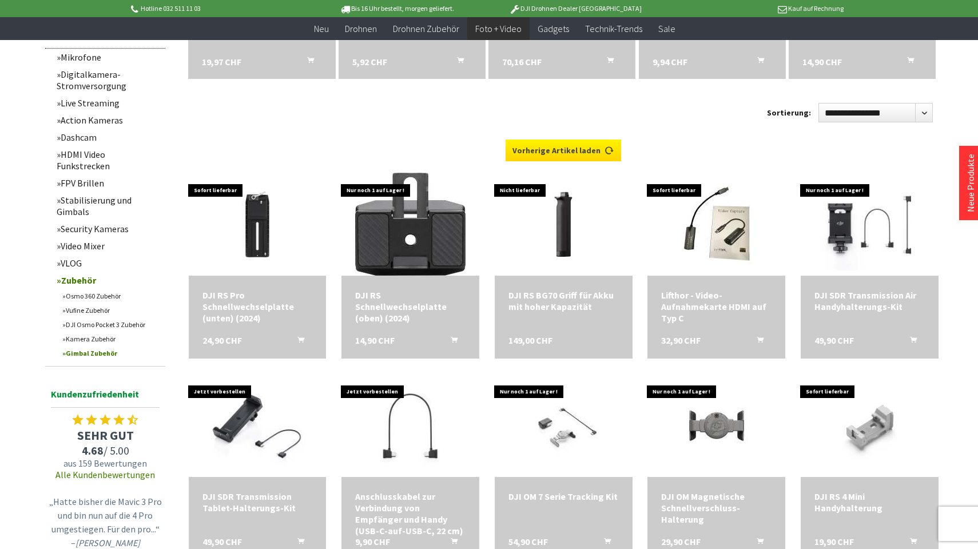
click at [618, 161] on link "Vorherige Artikel laden" at bounding box center [563, 151] width 116 height 22
